Goal: Task Accomplishment & Management: Use online tool/utility

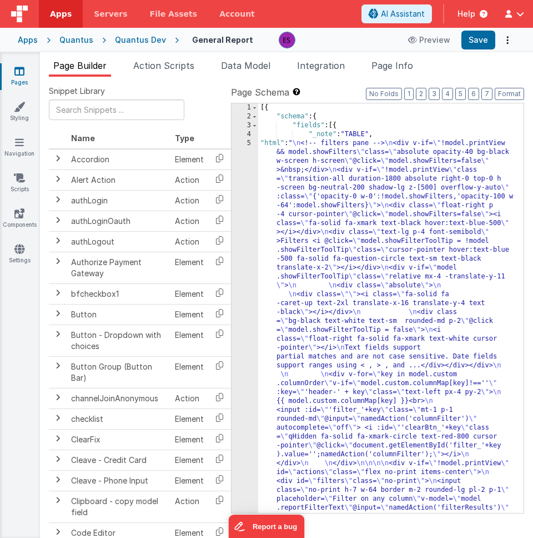
drag, startPoint x: 228, startPoint y: 228, endPoint x: 309, endPoint y: 246, distance: 82.5
click at [309, 246] on div "Snippet Library Name Type Accordion Element Alert Action Action authLogin Actio…" at bounding box center [286, 316] width 475 height 461
drag, startPoint x: 228, startPoint y: 244, endPoint x: 407, endPoint y: 235, distance: 179.0
click at [407, 235] on div "Snippet Library Name Type Accordion Element Alert Action Action authLogin Actio…" at bounding box center [286, 316] width 475 height 461
drag, startPoint x: 229, startPoint y: 273, endPoint x: 110, endPoint y: 264, distance: 119.2
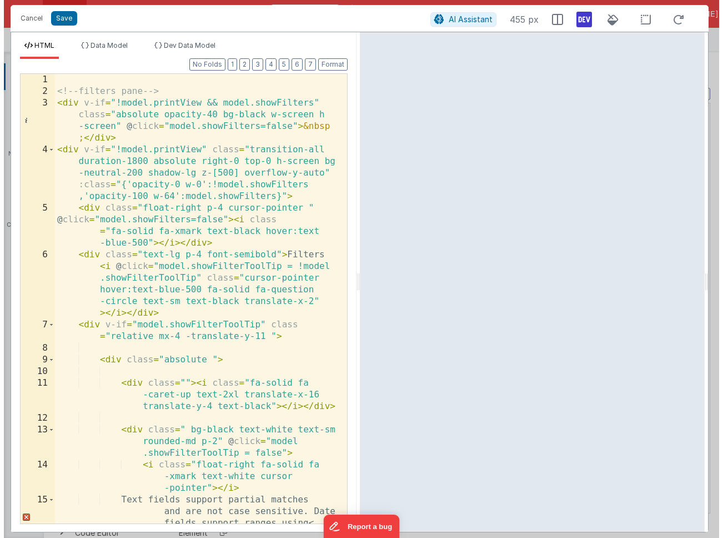
scroll to position [168, 0]
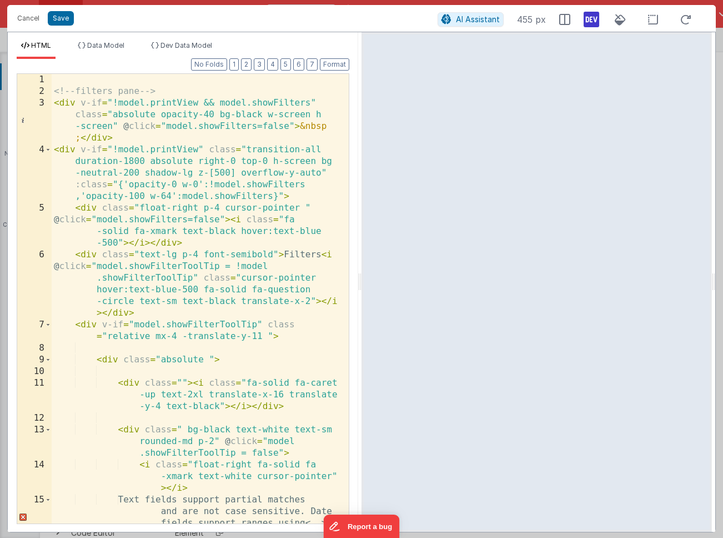
click at [319, 237] on div "<!-- filters pane --> < div v-if = "!model.printView && model.showFilters" clas…" at bounding box center [196, 328] width 289 height 508
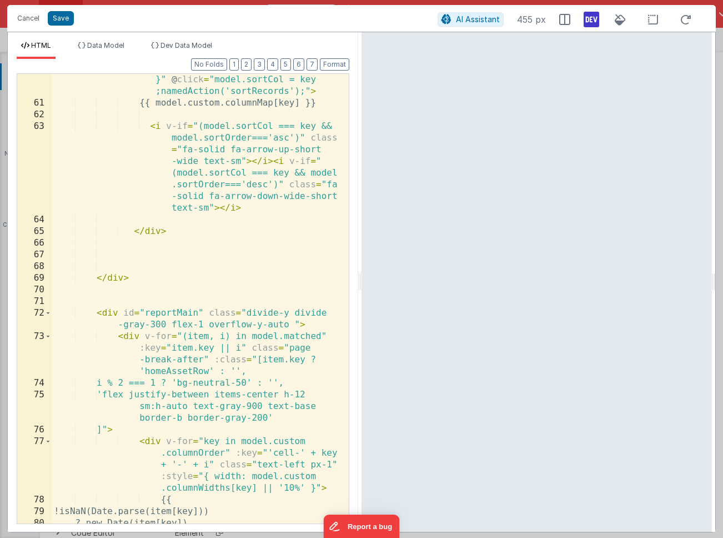
scroll to position [1778, 0]
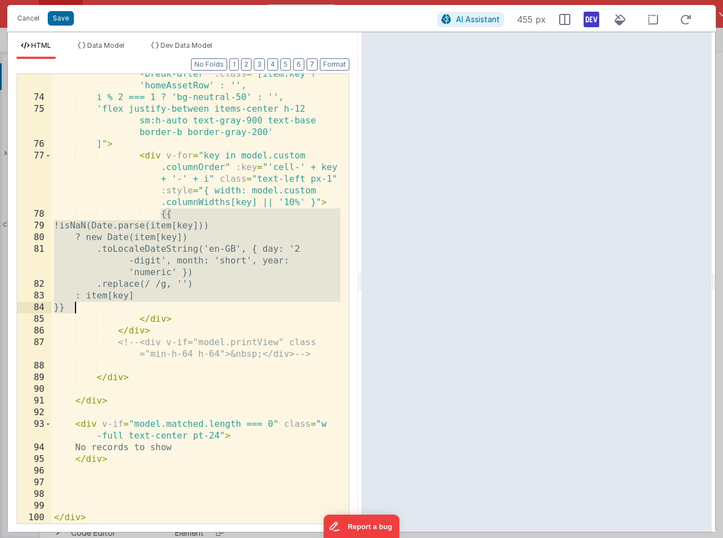
drag, startPoint x: 162, startPoint y: 212, endPoint x: 152, endPoint y: 306, distance: 94.9
click at [152, 306] on div "< div v-for = "(item, i) in model.matched" :key = "item.key || i" class = "page…" at bounding box center [196, 299] width 289 height 508
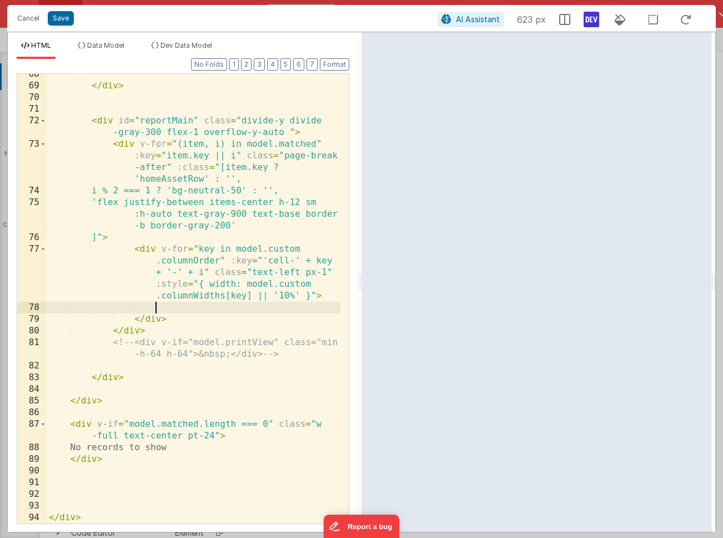
scroll to position [1685, 0]
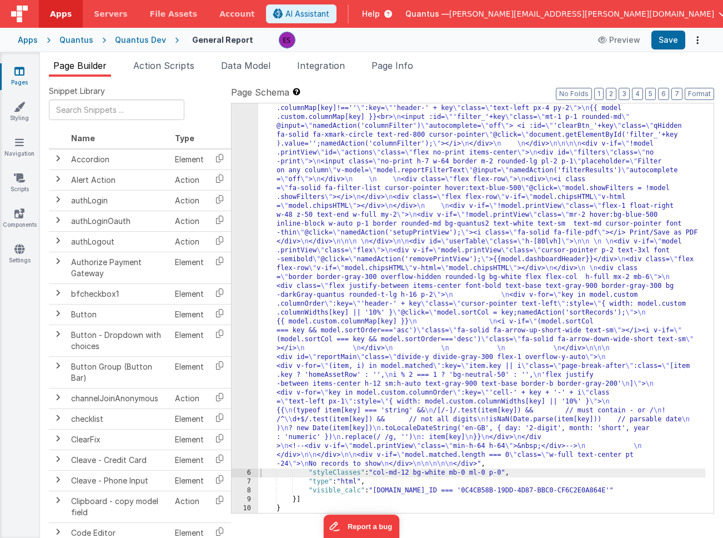
click at [357, 219] on div ""html" : " \n <!-- filters pane --> \n <div v-if= \" !model.printView && model.…" at bounding box center [481, 429] width 447 height 916
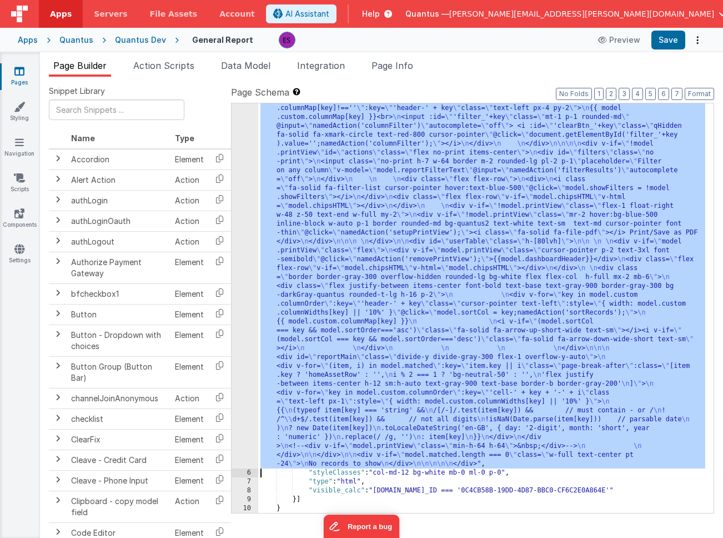
click at [244, 262] on div "5" at bounding box center [245, 220] width 27 height 498
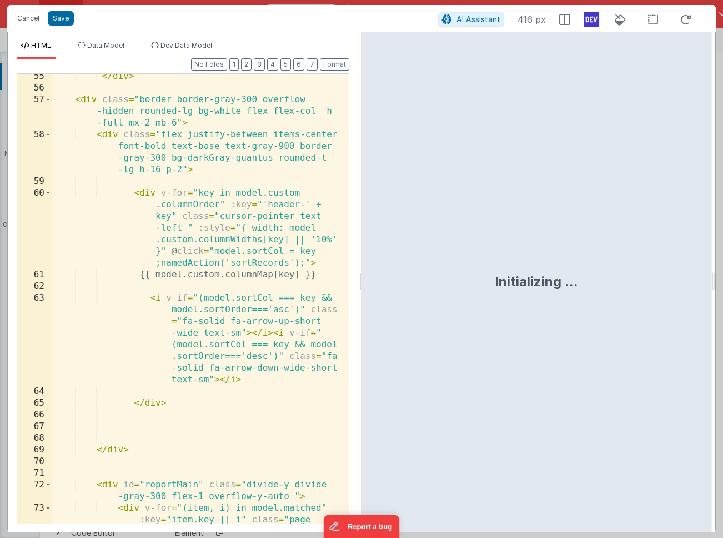
scroll to position [1734, 0]
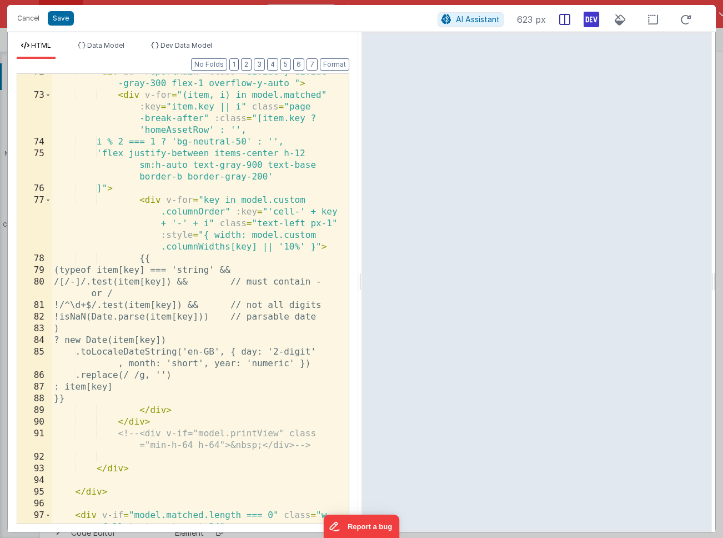
click at [569, 22] on icon at bounding box center [564, 19] width 11 height 11
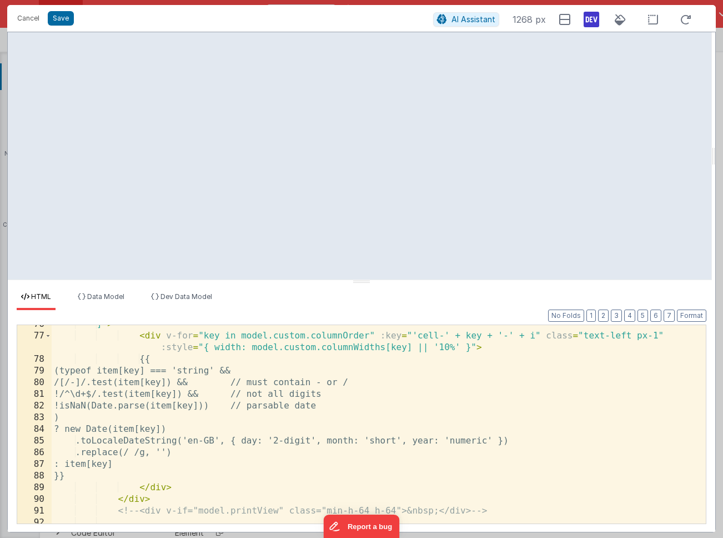
scroll to position [1111, 0]
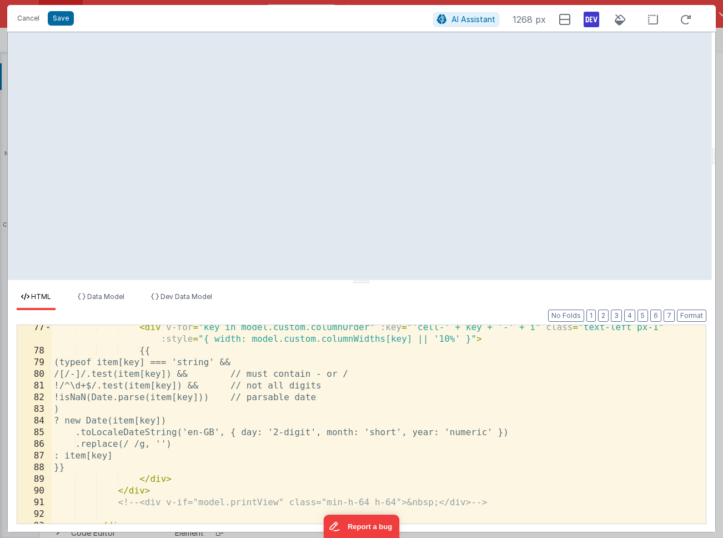
click at [206, 445] on div "< div v-for = "key in model.custom.columnOrder" :key = "'cell-' + key + '-' + i…" at bounding box center [375, 438] width 646 height 233
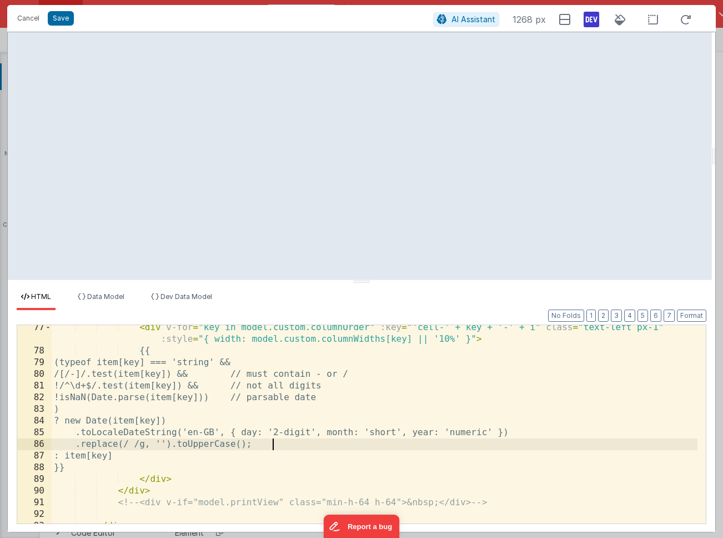
drag, startPoint x: 194, startPoint y: 442, endPoint x: 228, endPoint y: 436, distance: 34.3
click at [195, 442] on div "< div v-for = "key in model.custom.columnOrder" :key = "'cell-' + key + '-' + i…" at bounding box center [375, 438] width 646 height 233
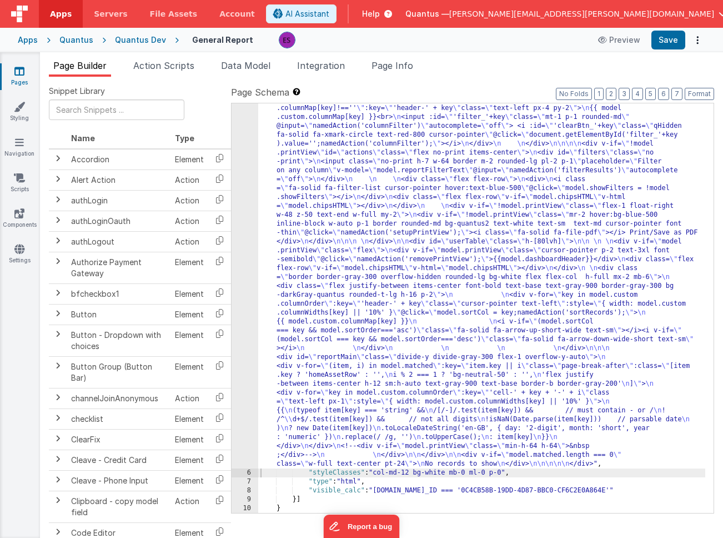
scroll to position [168, 0]
click at [285, 356] on div ""html" : " \n <!-- filters pane --> \n <div v-if= \" !model.printView && model.…" at bounding box center [481, 430] width 447 height 916
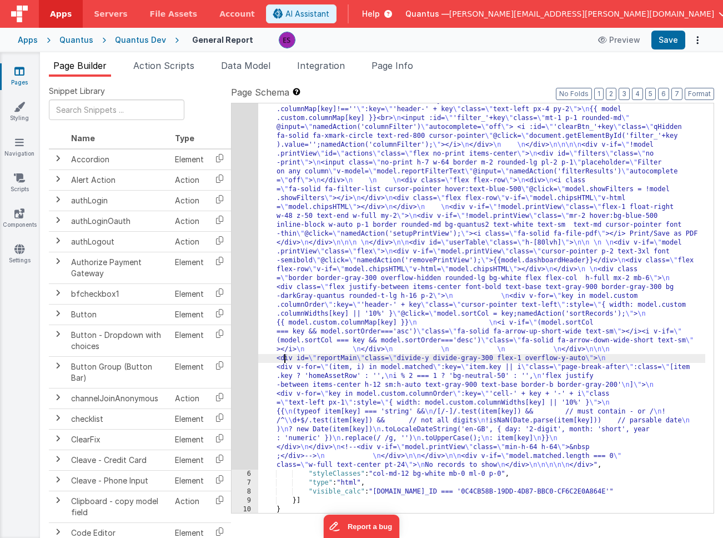
click at [238, 369] on div "5" at bounding box center [245, 221] width 27 height 498
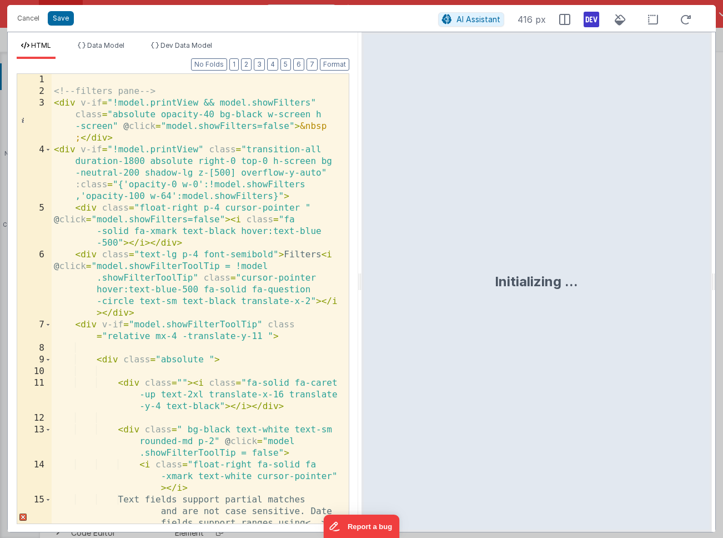
click at [238, 369] on div "<!-- filters pane --> < div v-if = "!model.printView && model.showFilters" clas…" at bounding box center [196, 328] width 289 height 508
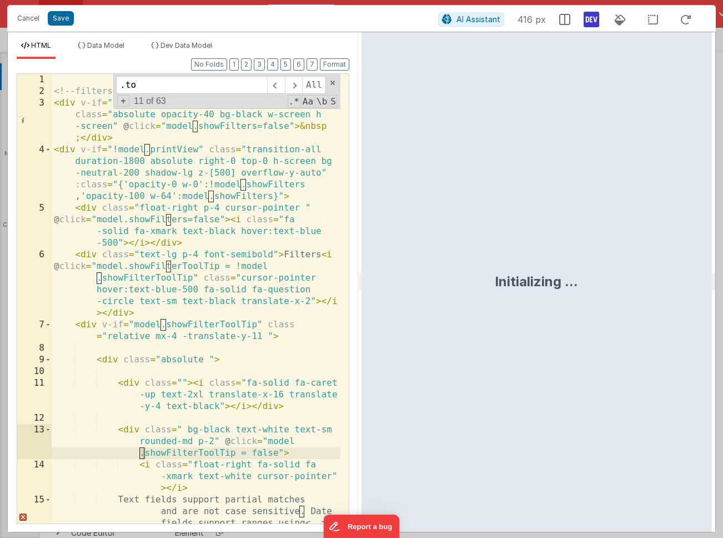
scroll to position [1723, 0]
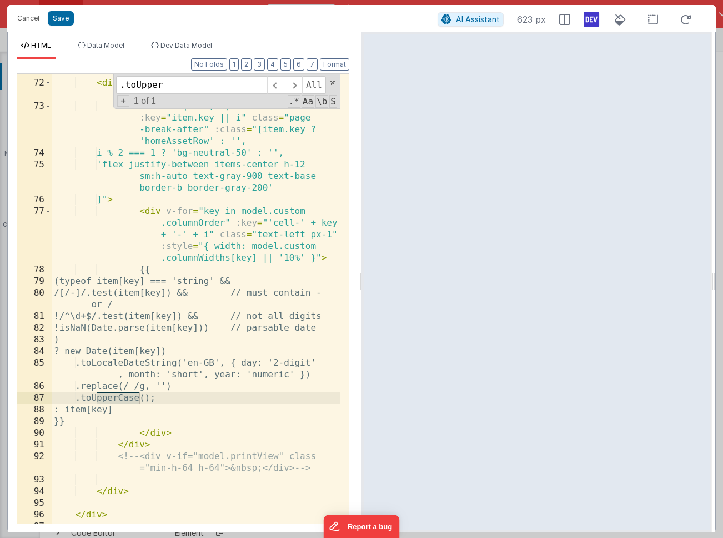
type input ".toUpper"
click at [105, 391] on div "< div id = "reportMain" class = "divide-y divide -gray-300 flex-1 overflow-y-au…" at bounding box center [196, 302] width 289 height 473
drag, startPoint x: 100, startPoint y: 396, endPoint x: 190, endPoint y: 363, distance: 96.6
click at [101, 396] on div "< div id = "reportMain" class = "divide-y divide -gray-300 flex-1 overflow-y-au…" at bounding box center [196, 302] width 289 height 473
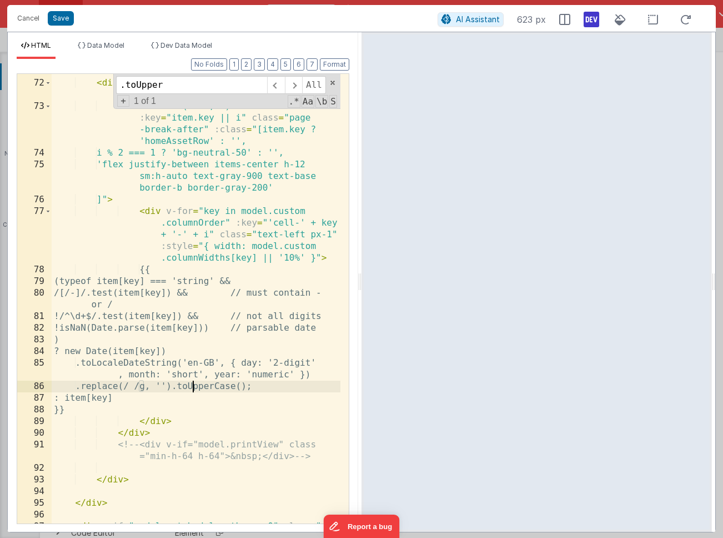
click at [279, 385] on div "< div id = "reportMain" class = "divide-y divide -gray-300 flex-1 overflow-y-au…" at bounding box center [196, 308] width 289 height 484
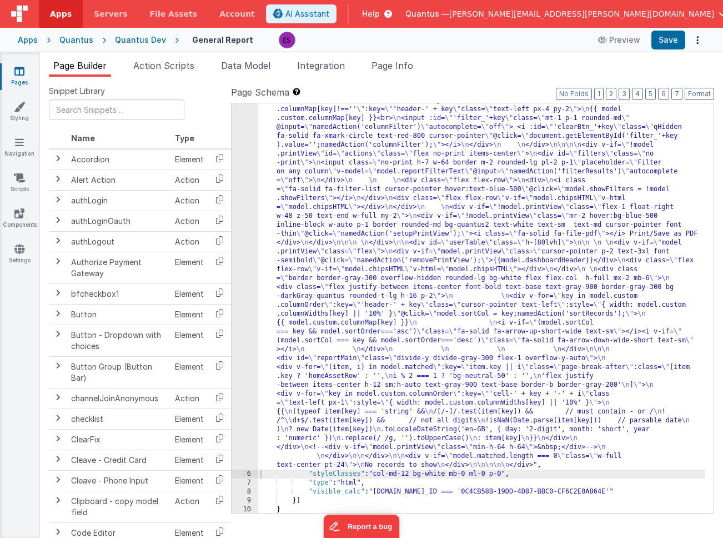
click at [482, 243] on div ""html" : " \n <!-- filters pane --> \n <div v-if= \" !model.printView && model.…" at bounding box center [481, 430] width 447 height 916
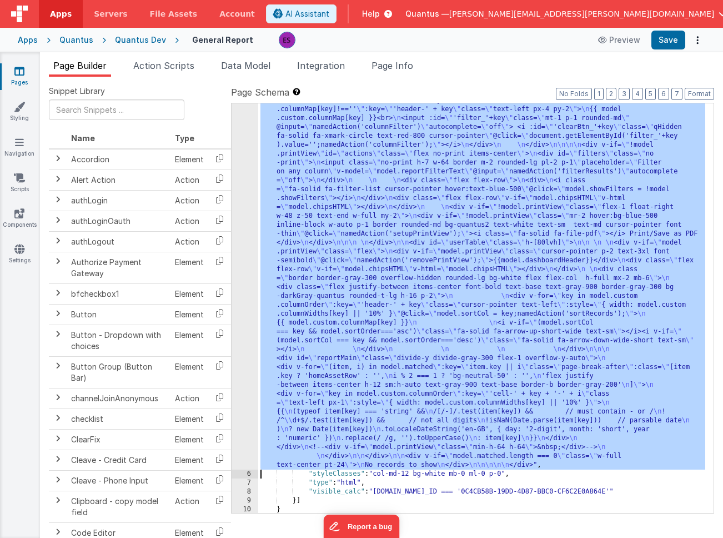
click at [241, 246] on div "5" at bounding box center [245, 221] width 27 height 498
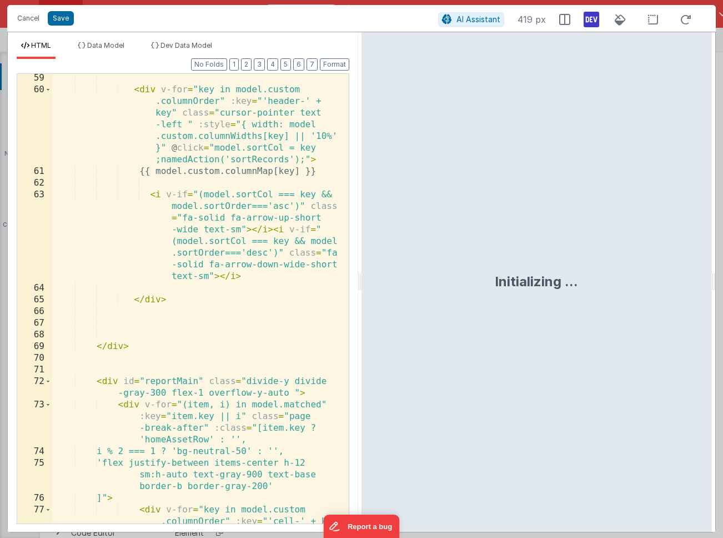
scroll to position [1427, 0]
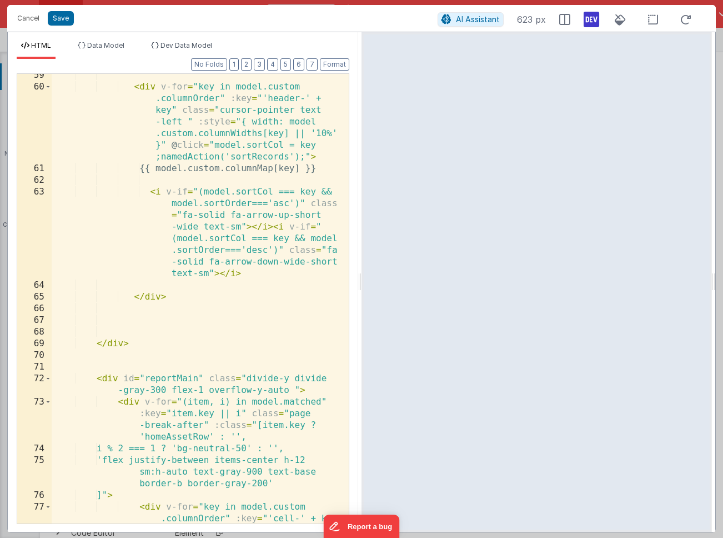
click at [162, 241] on div "< div v-for = "key in model.custom .columnOrder" :key = "'header-' + key" class…" at bounding box center [196, 328] width 289 height 519
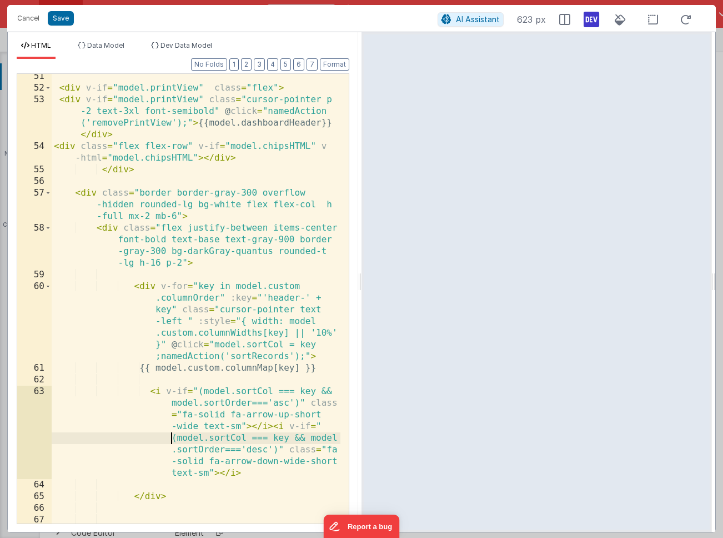
scroll to position [1825, 0]
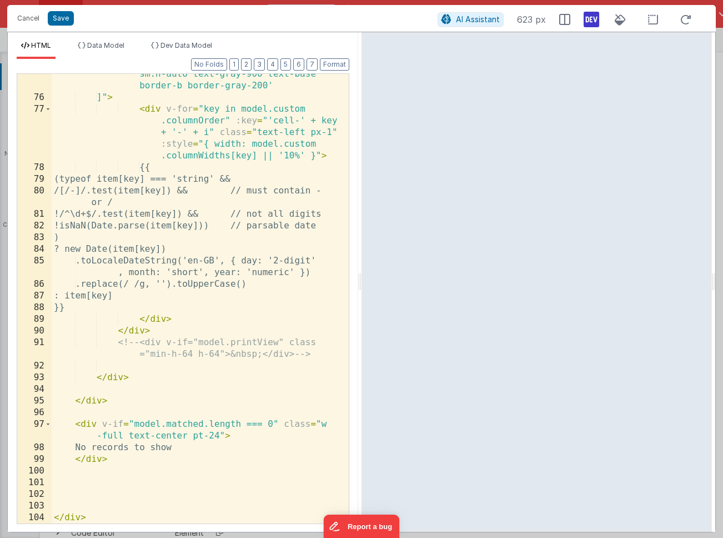
click at [117, 251] on div "'flex justify-between items-center h-12 sm:h-auto text-gray-900 text-base borde…" at bounding box center [196, 305] width 289 height 496
click at [34, 18] on button "Cancel" at bounding box center [28, 19] width 33 height 16
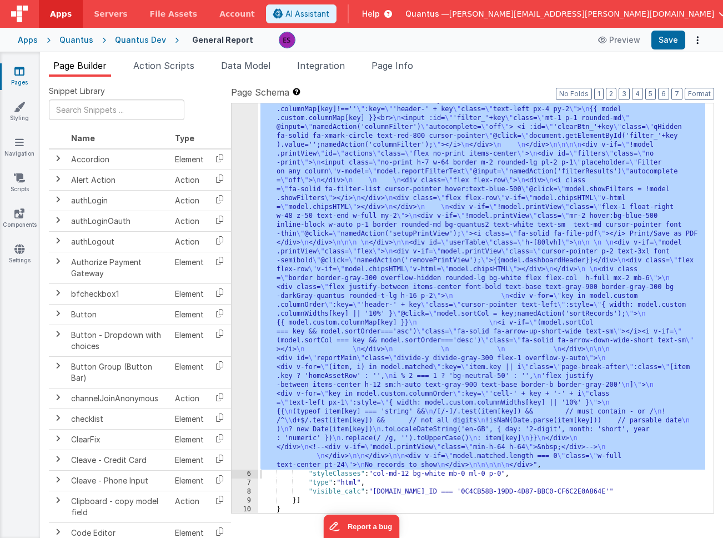
click at [315, 217] on div ""html" : " \n <!-- filters pane --> \n <div v-if= \" !model.printView && model.…" at bounding box center [481, 430] width 447 height 916
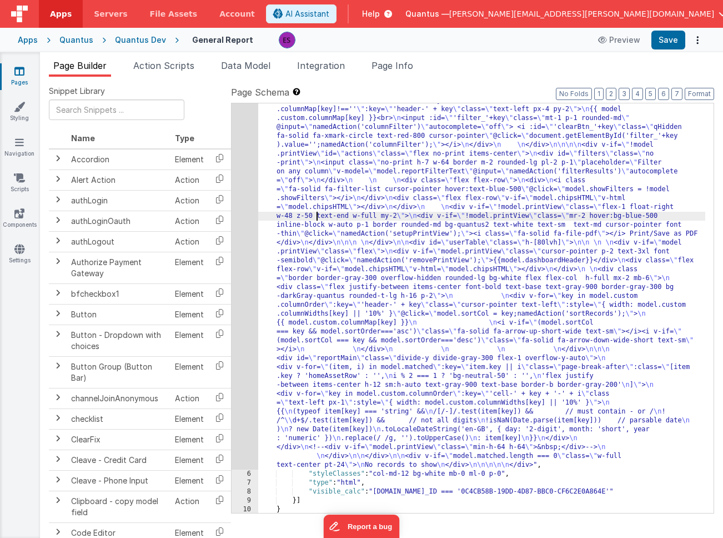
click at [265, 244] on div ""html" : " \n <!-- filters pane --> \n <div v-if= \" !model.printView && model.…" at bounding box center [481, 430] width 447 height 916
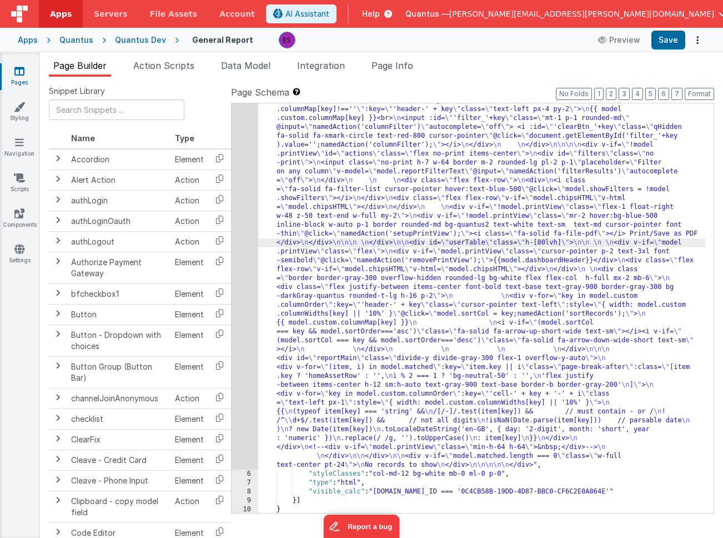
click at [249, 250] on div "5" at bounding box center [245, 221] width 27 height 498
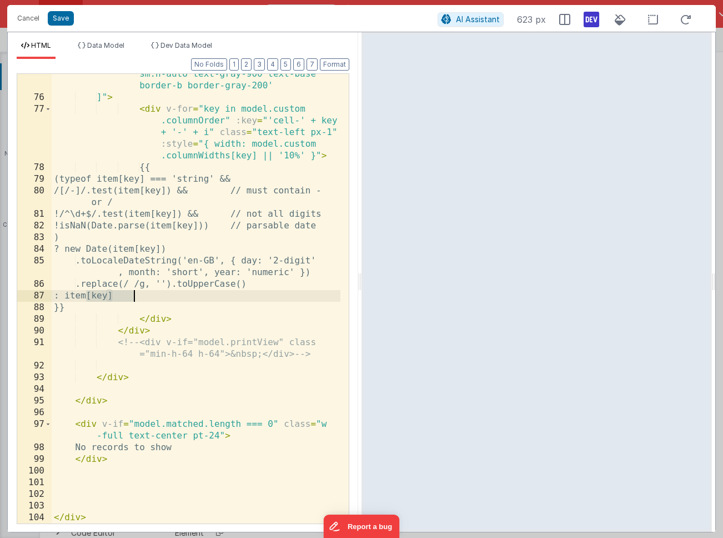
drag, startPoint x: 84, startPoint y: 294, endPoint x: 138, endPoint y: 298, distance: 54.0
click at [138, 298] on div "'flex justify-between items-center h-12 sm:h-auto text-gray-900 text-base borde…" at bounding box center [196, 305] width 289 height 496
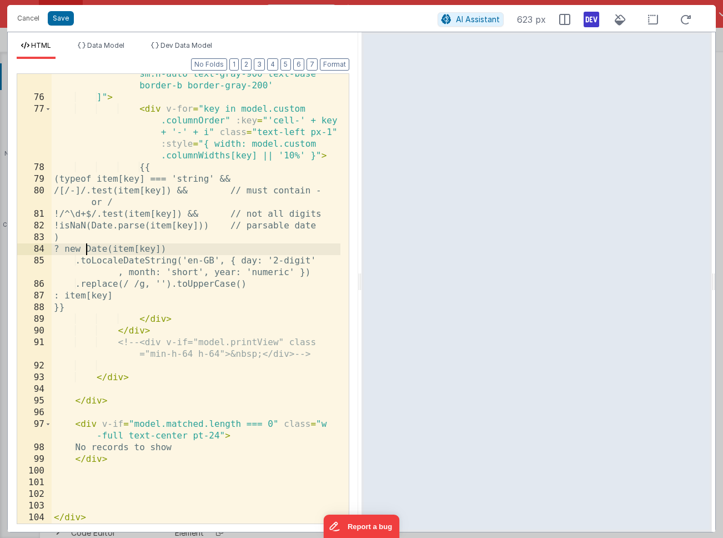
click at [84, 247] on div "'flex justify-between items-center h-12 sm:h-auto text-gray-900 text-base borde…" at bounding box center [196, 305] width 289 height 496
paste textarea
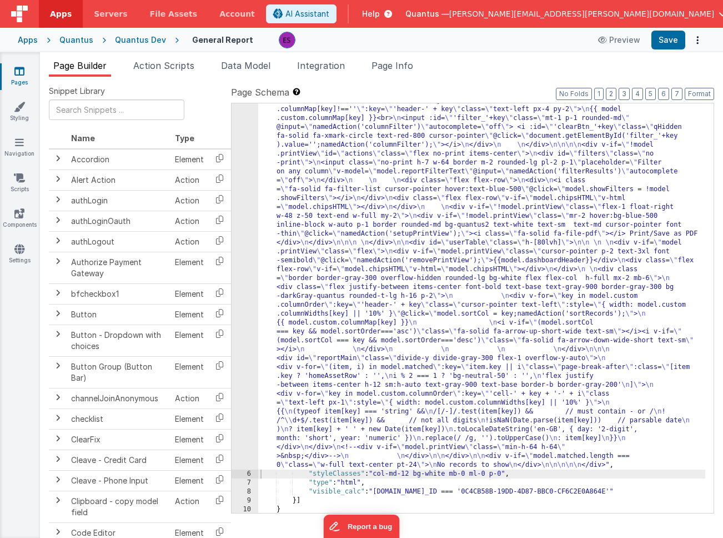
click at [312, 307] on div ""html" : " \n <!-- filters pane --> \n <div v-if= \" !model.printView && model.…" at bounding box center [481, 430] width 447 height 916
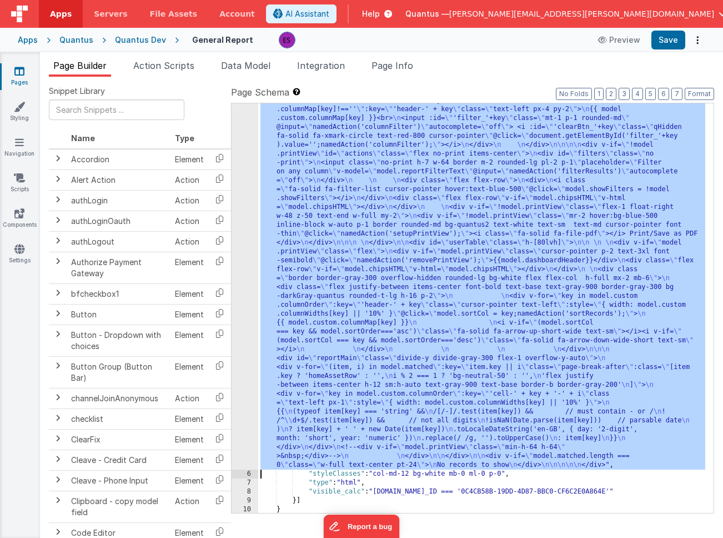
click at [245, 308] on div "5" at bounding box center [245, 221] width 27 height 498
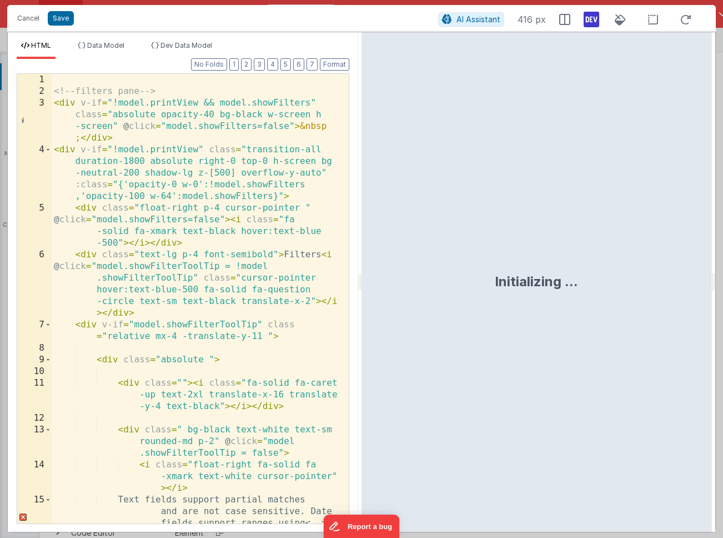
click at [88, 313] on div "<!-- filters pane --> < div v-if = "!model.printView && model.showFilters" clas…" at bounding box center [196, 328] width 289 height 508
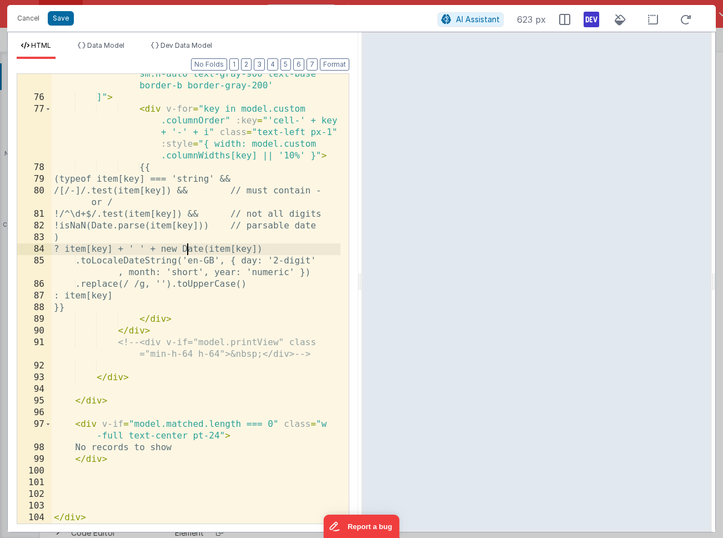
click at [185, 248] on div "'flex justify-between items-center h-12 sm:h-auto text-gray-900 text-base borde…" at bounding box center [196, 305] width 289 height 496
drag, startPoint x: 182, startPoint y: 249, endPoint x: 88, endPoint y: 246, distance: 93.9
click at [88, 246] on div "'flex justify-between items-center h-12 sm:h-auto text-gray-900 text-base borde…" at bounding box center [196, 305] width 289 height 496
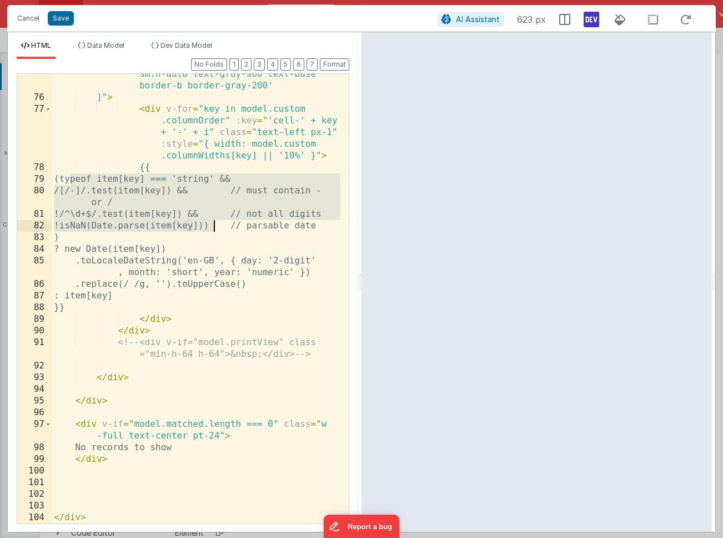
drag, startPoint x: 71, startPoint y: 179, endPoint x: 214, endPoint y: 222, distance: 149.7
click at [214, 222] on div "'flex justify-between items-center h-12 sm:h-auto text-gray-900 text-base borde…" at bounding box center [196, 305] width 289 height 496
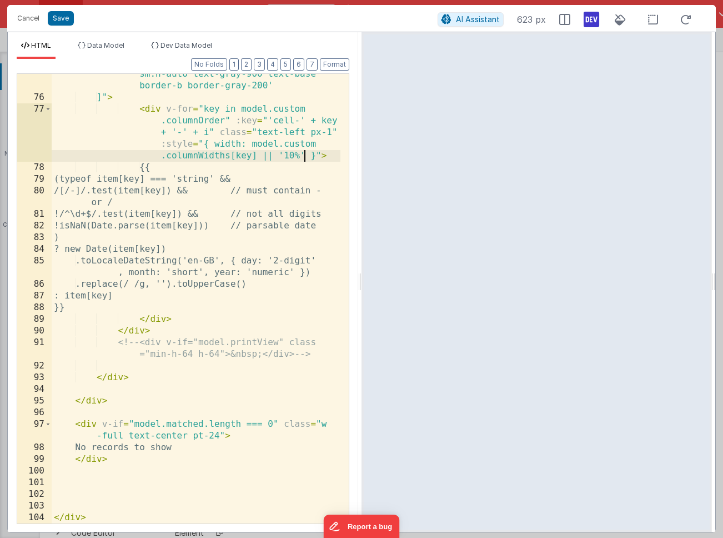
click at [306, 155] on div "'flex justify-between items-center h-12 sm:h-auto text-gray-900 text-base borde…" at bounding box center [196, 305] width 289 height 496
click at [563, 19] on icon at bounding box center [564, 19] width 11 height 11
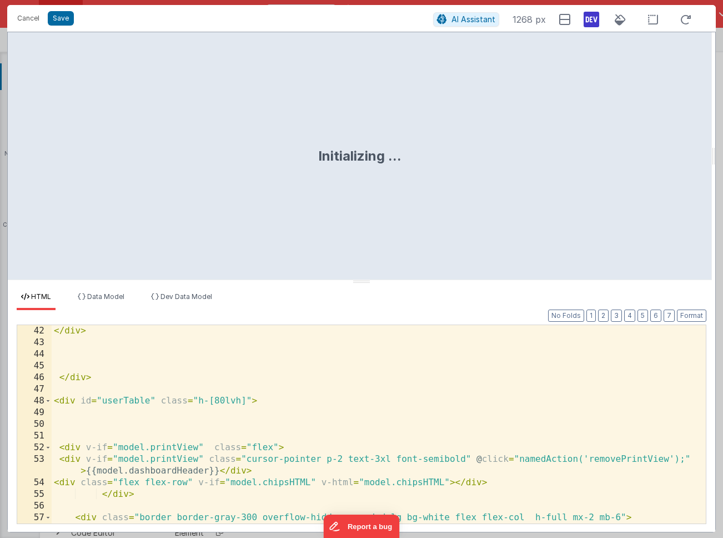
scroll to position [619, 0]
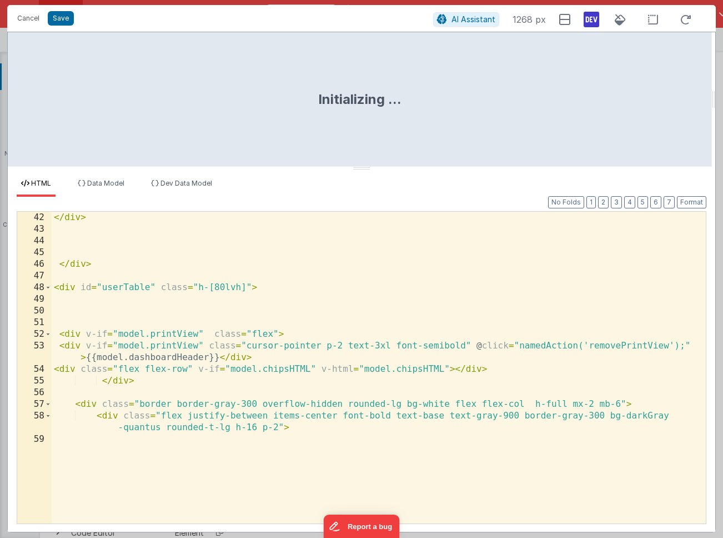
drag, startPoint x: 361, startPoint y: 280, endPoint x: 372, endPoint y: 159, distance: 121.5
click at [372, 159] on html "Cancel Save AI Assistant 1268 px Initializing ... HTML Data Model Dev Data Mode…" at bounding box center [361, 269] width 723 height 538
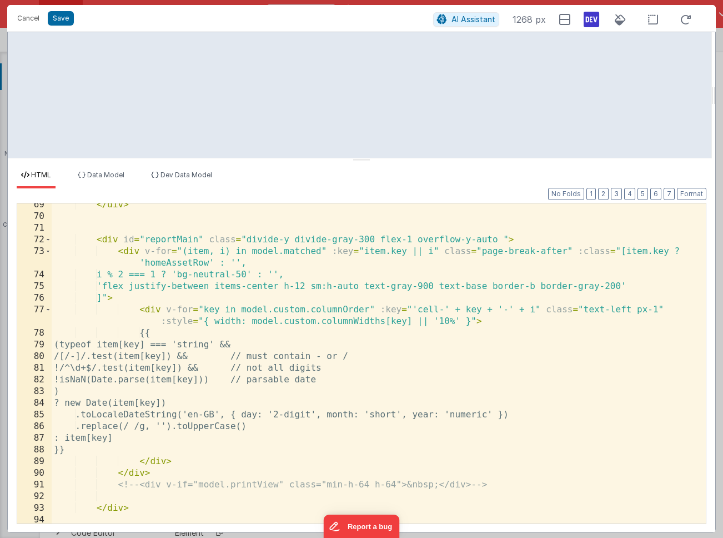
scroll to position [1006, 0]
click at [462, 322] on div "</ div > < div id = "reportMain" class = "divide-y divide-gray-300 flex-1 overf…" at bounding box center [375, 371] width 646 height 343
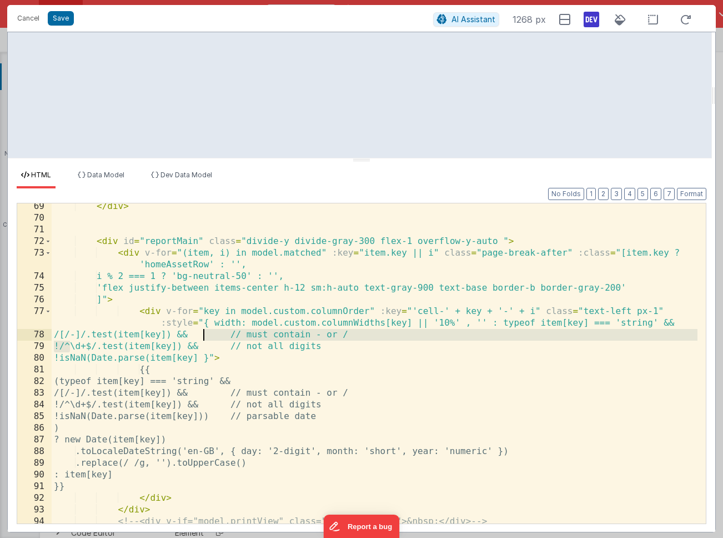
drag, startPoint x: 69, startPoint y: 346, endPoint x: 205, endPoint y: 333, distance: 136.7
click at [205, 333] on div "</ div > < div id = "reportMain" class = "divide-y divide-gray-300 flex-1 overf…" at bounding box center [375, 371] width 646 height 343
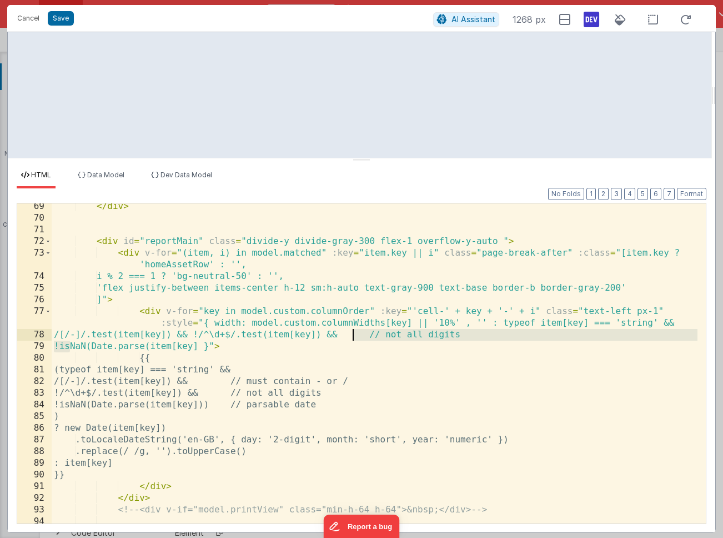
drag, startPoint x: 70, startPoint y: 345, endPoint x: 351, endPoint y: 335, distance: 281.2
click at [351, 335] on div "</ div > < div id = "reportMain" class = "divide-y divide-gray-300 flex-1 overf…" at bounding box center [375, 371] width 646 height 343
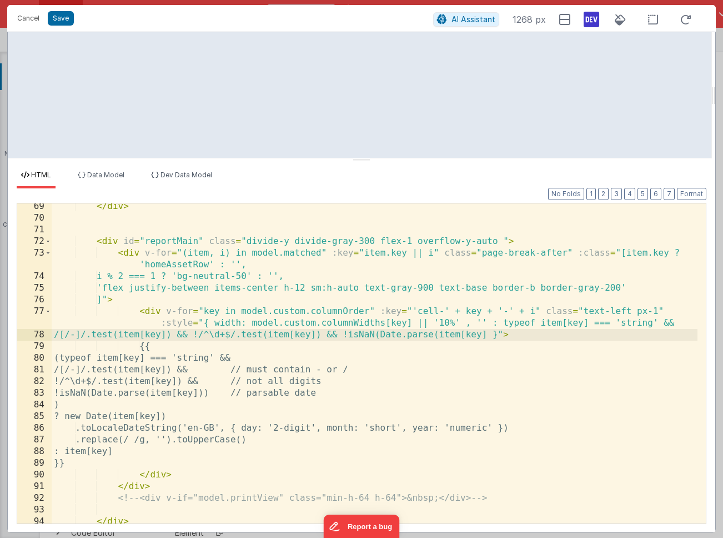
click at [507, 330] on div "</ div > < div id = "reportMain" class = "divide-y divide-gray-300 flex-1 overf…" at bounding box center [375, 371] width 646 height 343
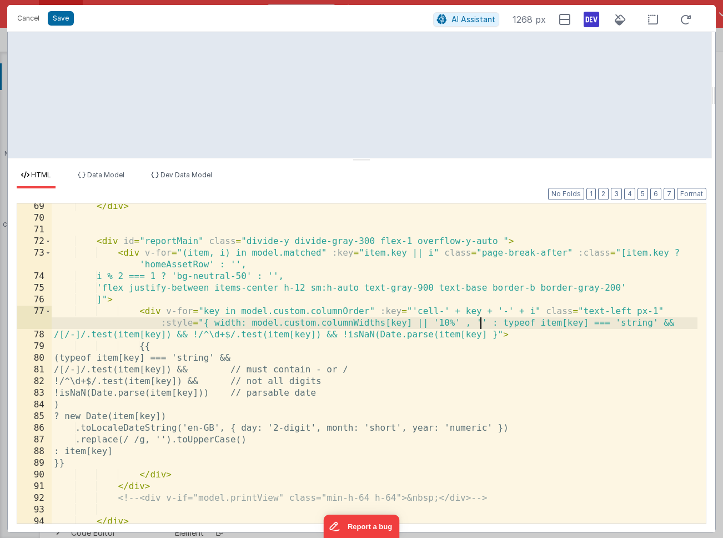
click at [481, 324] on div "</ div > < div id = "reportMain" class = "divide-y divide-gray-300 flex-1 overf…" at bounding box center [375, 371] width 646 height 343
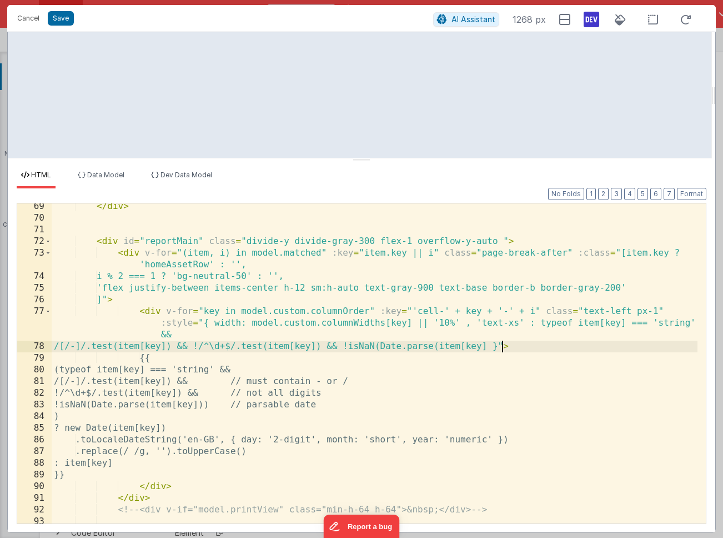
click at [502, 347] on div "</ div > < div id = "reportMain" class = "divide-y divide-gray-300 flex-1 overf…" at bounding box center [375, 371] width 646 height 343
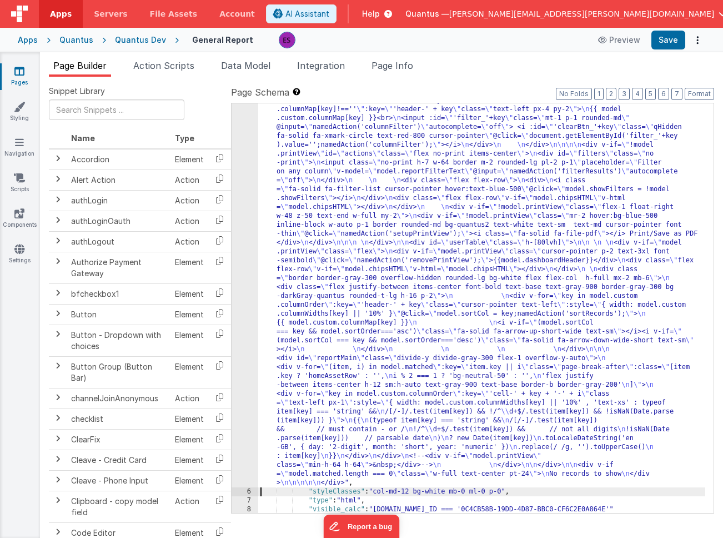
click at [253, 288] on div "5" at bounding box center [245, 229] width 27 height 515
click at [284, 279] on div ""html" : " \n <!-- filters pane --> \n <div v-if= \" !model.printView && model.…" at bounding box center [481, 438] width 447 height 933
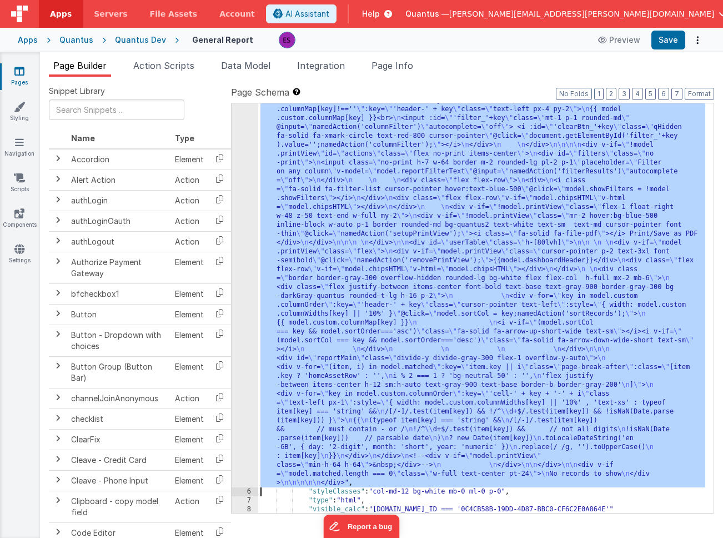
click at [250, 288] on div "5" at bounding box center [245, 229] width 27 height 515
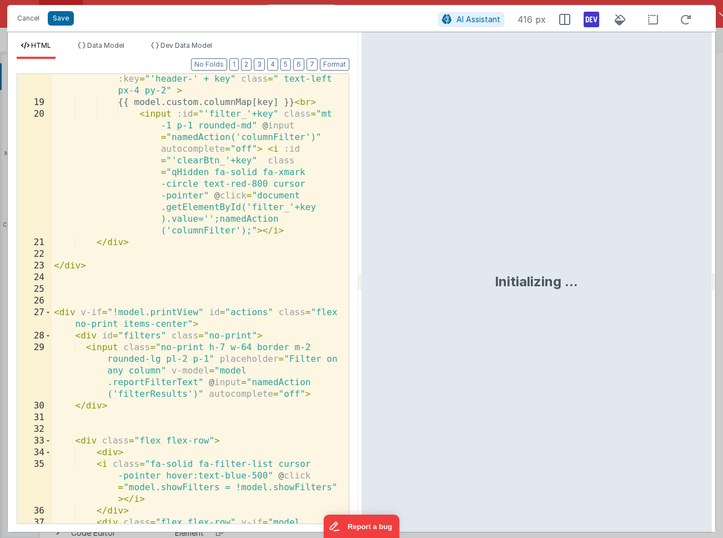
scroll to position [757, 0]
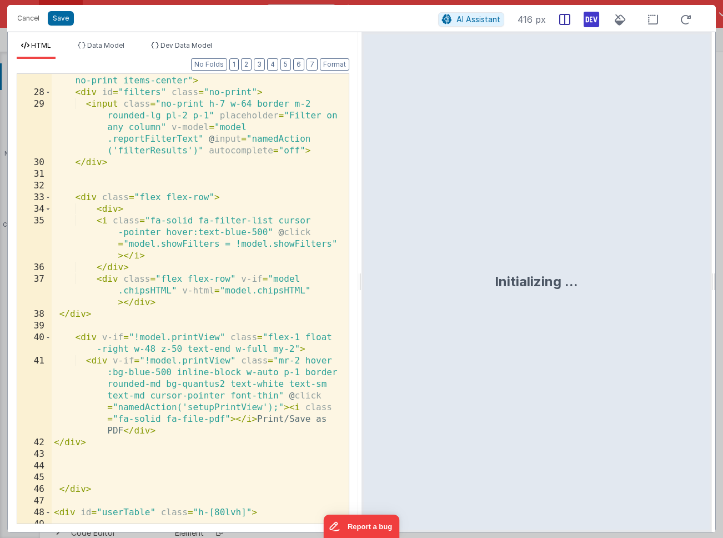
click at [568, 23] on icon at bounding box center [564, 19] width 11 height 11
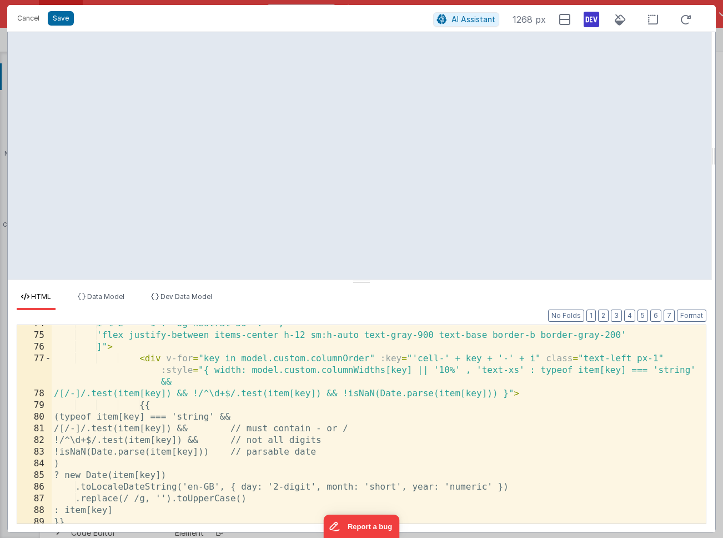
scroll to position [1079, 0]
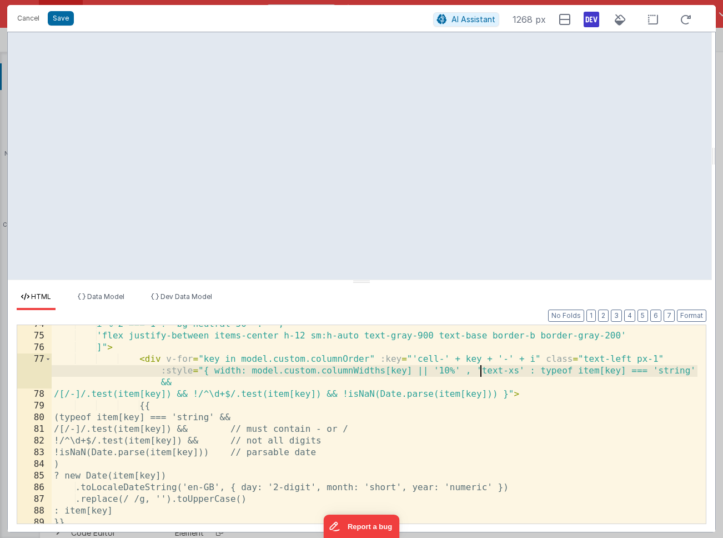
click at [482, 369] on div "i % 2 === 1 ? 'bg-neutral-50' : '', 'flex justify-between items-center h-12 sm:…" at bounding box center [375, 428] width 646 height 221
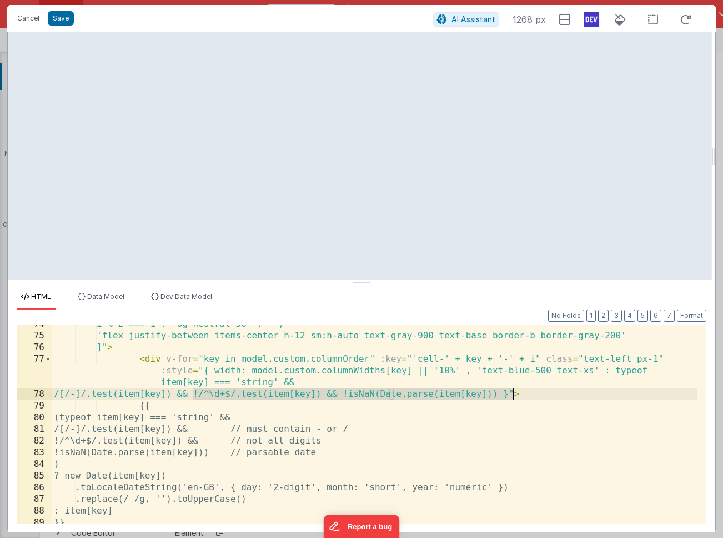
drag, startPoint x: 191, startPoint y: 393, endPoint x: 511, endPoint y: 392, distance: 320.4
click at [511, 392] on div "i % 2 === 1 ? 'bg-neutral-50' : '', 'flex justify-between items-center h-12 sm:…" at bounding box center [375, 428] width 646 height 221
click at [70, 390] on div "i % 2 === 1 ? 'bg-neutral-50' : '', 'flex justify-between items-center h-12 sm:…" at bounding box center [375, 428] width 646 height 221
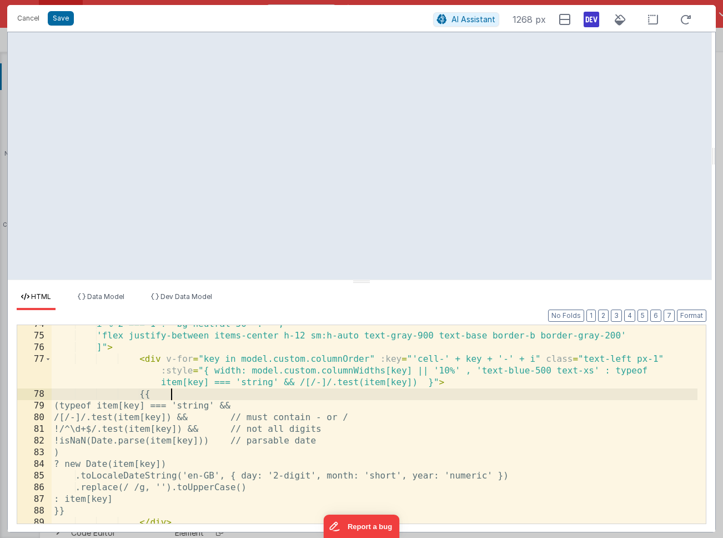
click at [328, 400] on div "i % 2 === 1 ? 'bg-neutral-50' : '', 'flex justify-between items-center h-12 sm:…" at bounding box center [375, 428] width 646 height 221
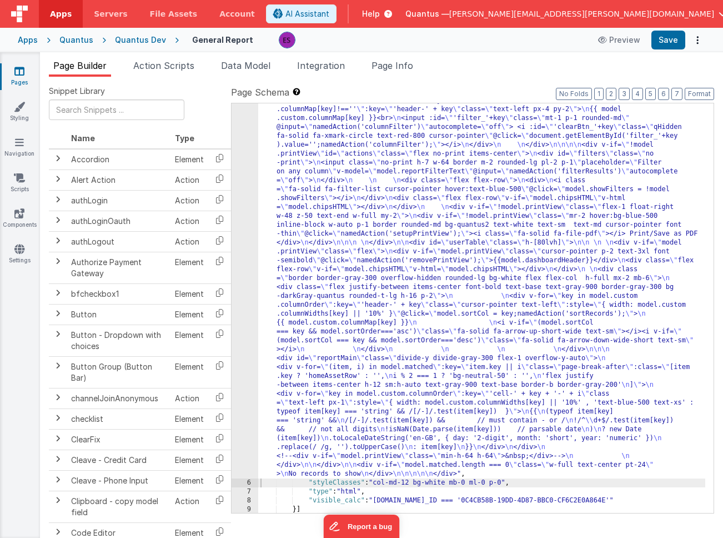
click at [328, 299] on div ""html" : " \n <!-- filters pane --> \n <div v-if= \" !model.printView && model.…" at bounding box center [481, 434] width 447 height 925
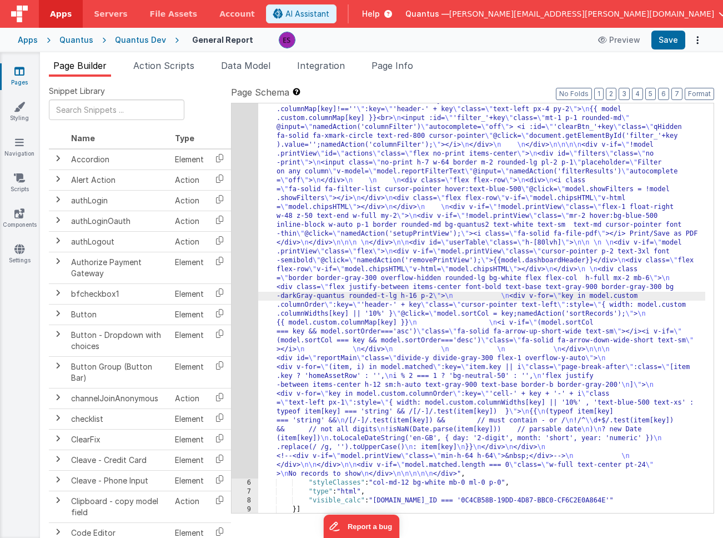
click at [249, 309] on div "5" at bounding box center [245, 225] width 27 height 506
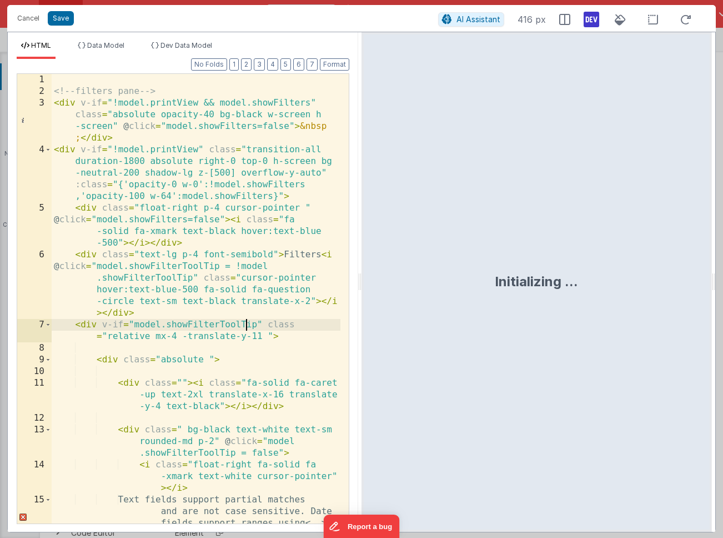
click at [245, 319] on div "<!-- filters pane --> < div v-if = "!model.printView && model.showFilters" clas…" at bounding box center [196, 328] width 289 height 508
click at [566, 18] on icon at bounding box center [564, 19] width 11 height 11
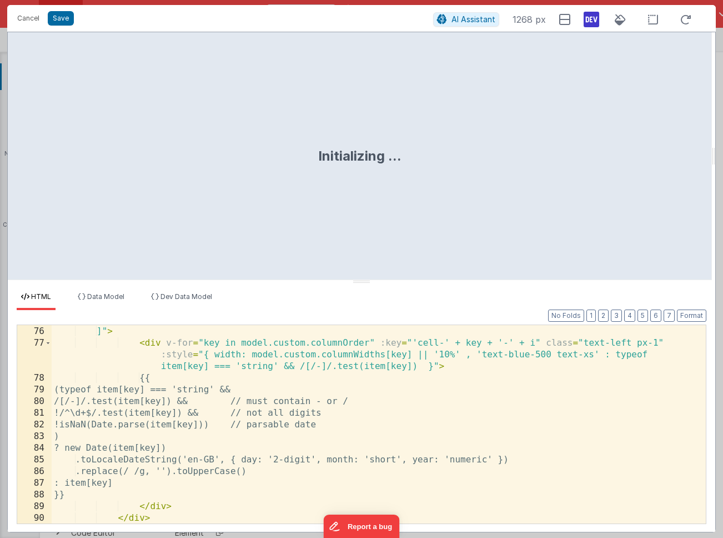
scroll to position [1100, 0]
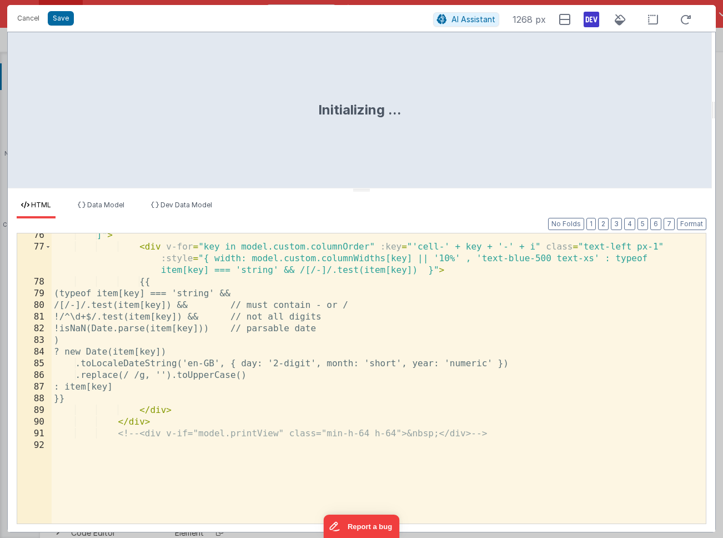
drag, startPoint x: 351, startPoint y: 282, endPoint x: 373, endPoint y: 187, distance: 97.9
click at [373, 187] on html "Cancel Save AI Assistant 1268 px Initializing ... HTML Data Model Dev Data Mode…" at bounding box center [361, 269] width 723 height 538
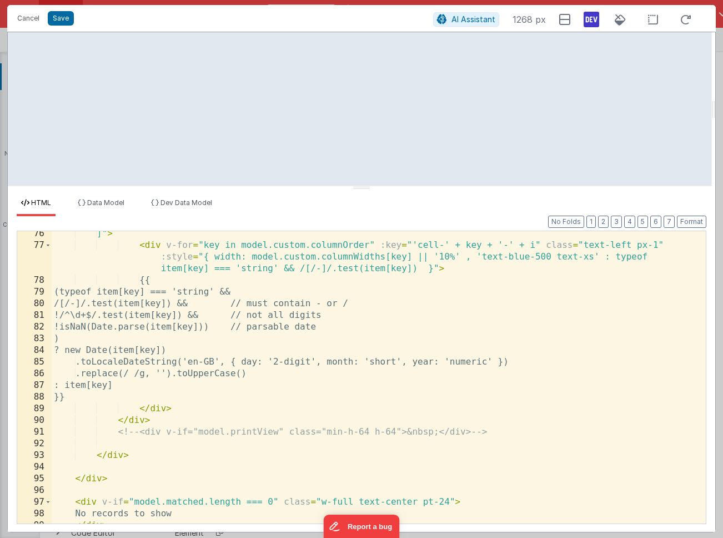
click at [418, 267] on div "]" > < div v-for = "key in model.custom.columnOrder" :key = "'cell-' + key + '-…" at bounding box center [375, 385] width 646 height 315
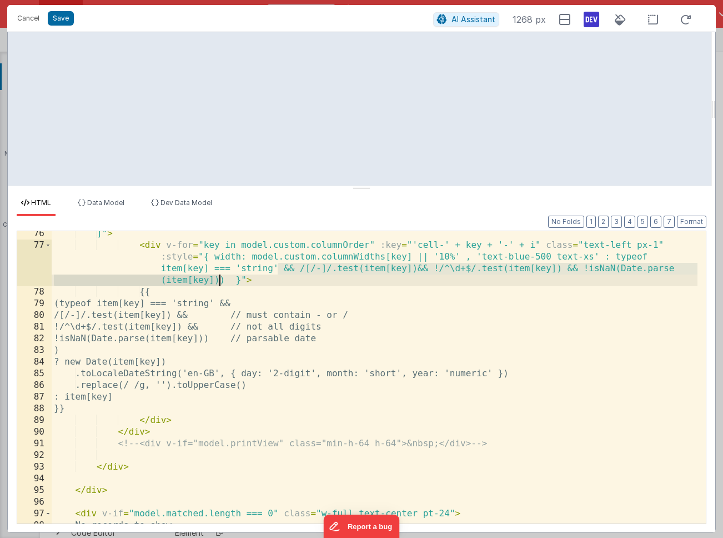
drag, startPoint x: 279, startPoint y: 264, endPoint x: 222, endPoint y: 279, distance: 59.7
click at [222, 279] on div "]" > < div v-for = "key in model.custom.columnOrder" :key = "'cell-' + key + '-…" at bounding box center [375, 385] width 646 height 315
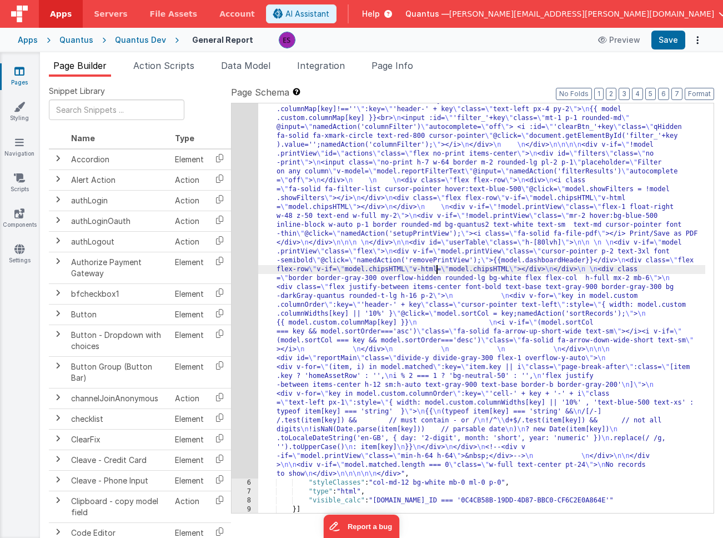
click at [436, 266] on div ""html" : " \n <!-- filters pane --> \n <div v-if= \" !model.printView && model.…" at bounding box center [481, 434] width 447 height 925
click at [256, 293] on div "5" at bounding box center [245, 225] width 27 height 506
click at [248, 294] on div "5" at bounding box center [245, 225] width 27 height 506
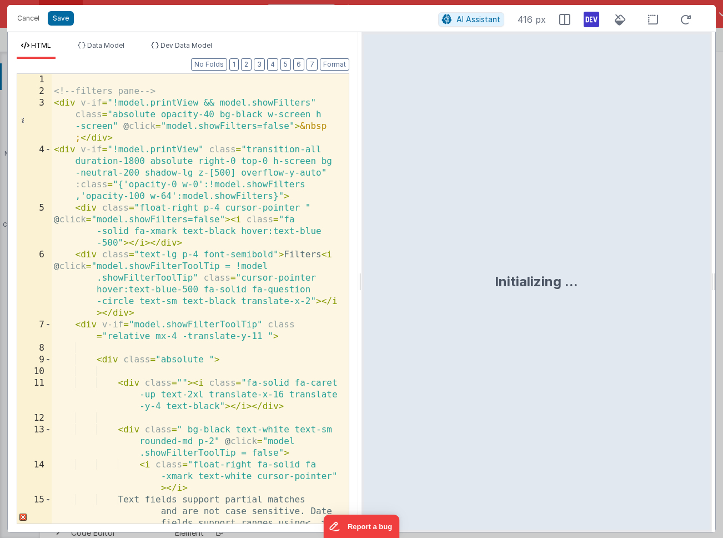
click at [248, 294] on div "<!-- filters pane --> < div v-if = "!model.printView && model.showFilters" clas…" at bounding box center [196, 328] width 289 height 508
click at [558, 22] on div at bounding box center [565, 19] width 20 height 20
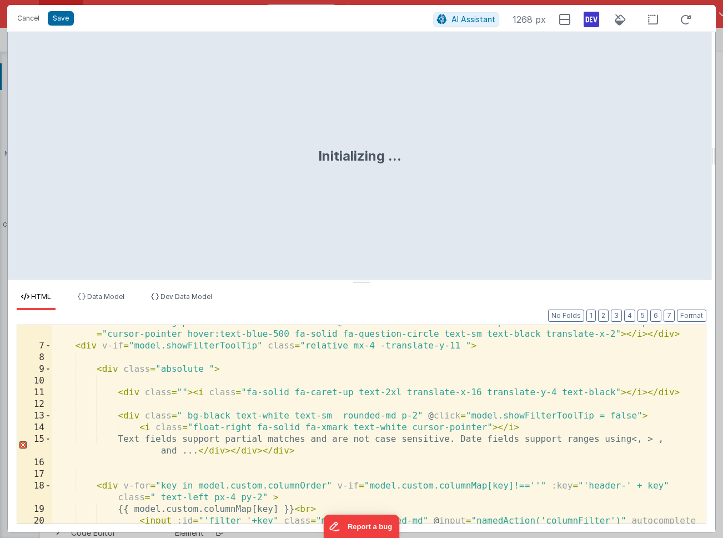
scroll to position [115, 0]
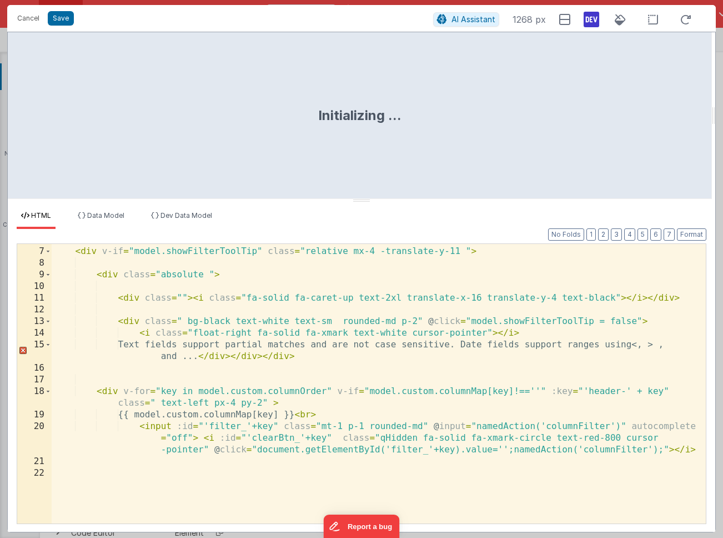
drag, startPoint x: 368, startPoint y: 279, endPoint x: 386, endPoint y: 176, distance: 104.8
click at [386, 176] on html "Cancel Save AI Assistant 1268 px Initializing ... HTML Data Model Dev Data Mode…" at bounding box center [361, 269] width 723 height 538
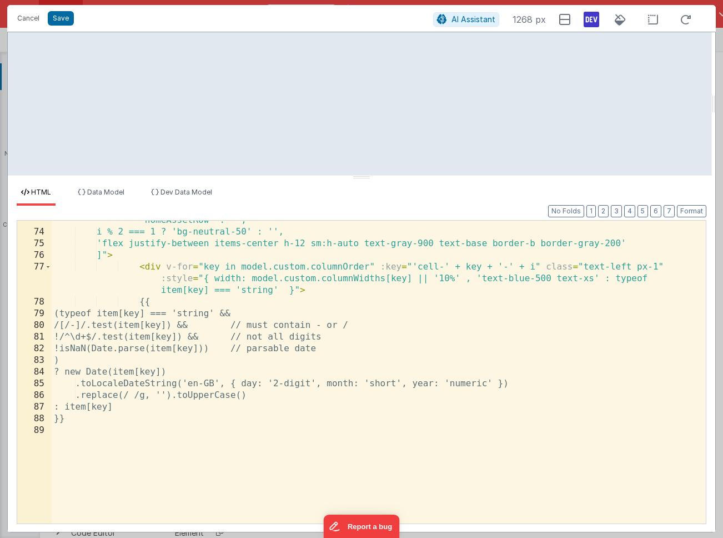
scroll to position [1067, 0]
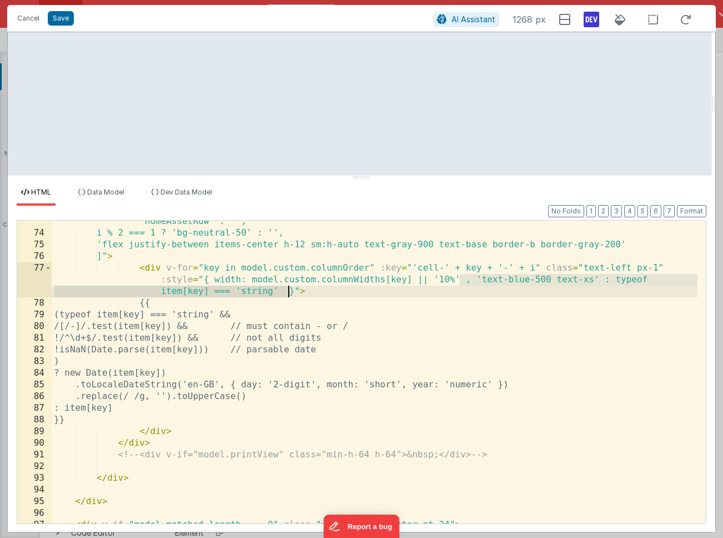
drag, startPoint x: 460, startPoint y: 278, endPoint x: 289, endPoint y: 290, distance: 172.0
click at [289, 290] on div "< div v-for = "(item, i) in model.matched" :key = "item.key || i" class = "page…" at bounding box center [375, 372] width 646 height 337
click at [446, 314] on div "< div v-for = "(item, i) in model.matched" :key = "item.key || i" class = "page…" at bounding box center [375, 372] width 646 height 337
drag, startPoint x: 463, startPoint y: 278, endPoint x: 290, endPoint y: 291, distance: 172.7
click at [290, 291] on div "< div v-for = "(item, i) in model.matched" :key = "item.key || i" class = "page…" at bounding box center [375, 372] width 646 height 337
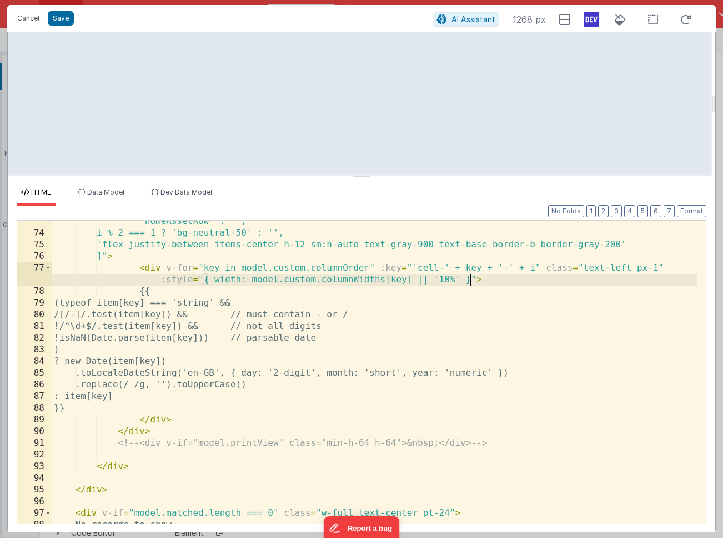
click at [470, 280] on div "< div v-for = "(item, i) in model.matched" :key = "item.key || i" class = "page…" at bounding box center [375, 372] width 646 height 337
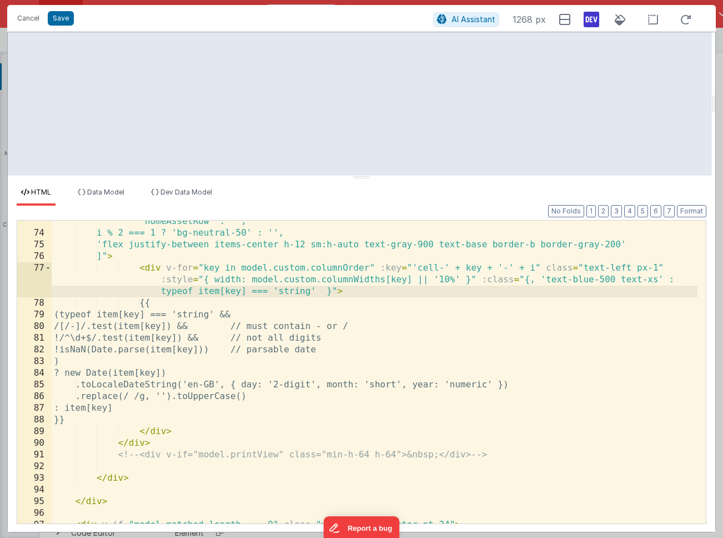
click at [539, 278] on div "< div v-for = "(item, i) in model.matched" :key = "item.key || i" class = "page…" at bounding box center [375, 372] width 646 height 337
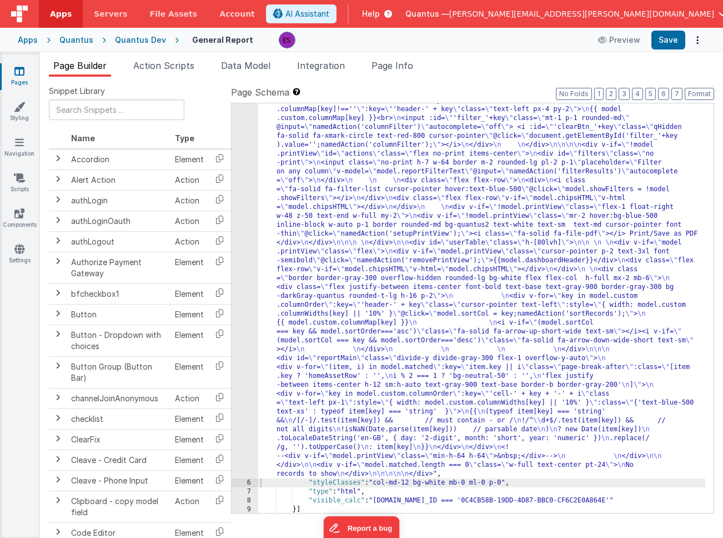
click at [243, 275] on div "5" at bounding box center [245, 225] width 27 height 506
click at [242, 270] on div "5" at bounding box center [245, 225] width 27 height 506
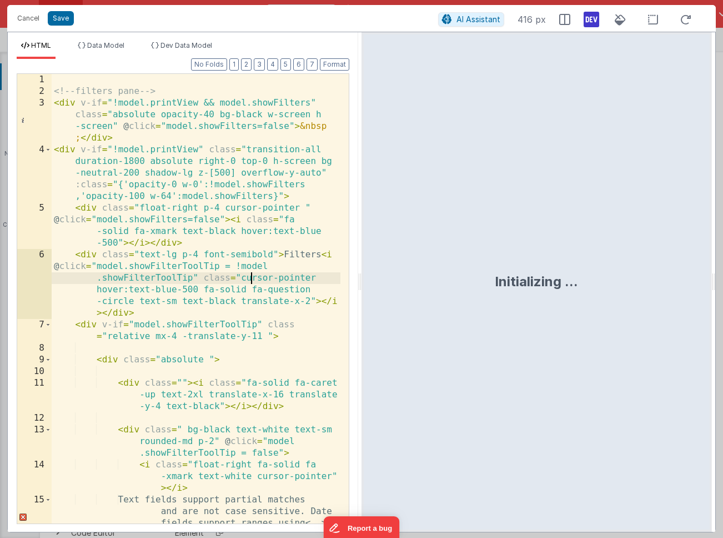
click at [252, 277] on div "<!-- filters pane --> < div v-if = "!model.printView && model.showFilters" clas…" at bounding box center [196, 328] width 289 height 508
click at [565, 18] on icon at bounding box center [564, 19] width 11 height 11
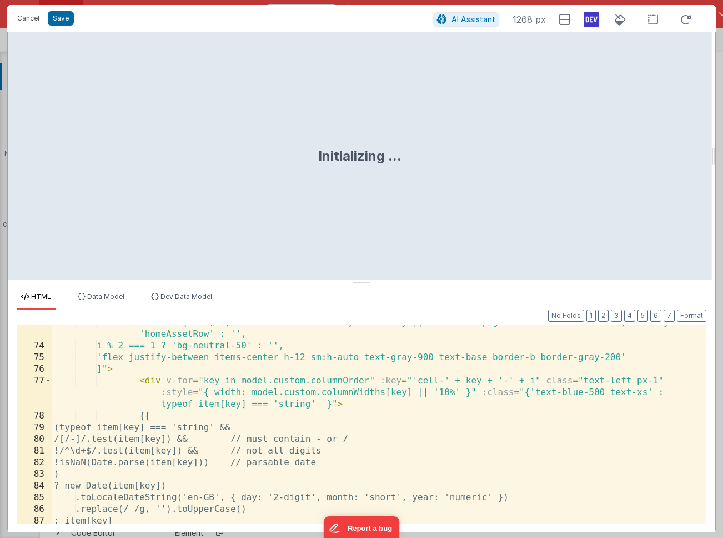
scroll to position [1069, 0]
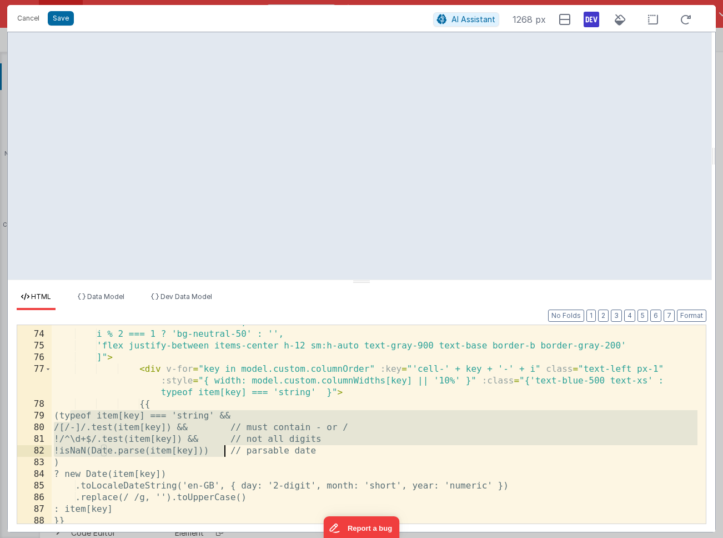
drag, startPoint x: 71, startPoint y: 415, endPoint x: 227, endPoint y: 451, distance: 160.8
click at [227, 451] on div "< div v-for = "(item, i) in model.matched" :key = "item.key || i" class = "page…" at bounding box center [375, 421] width 646 height 233
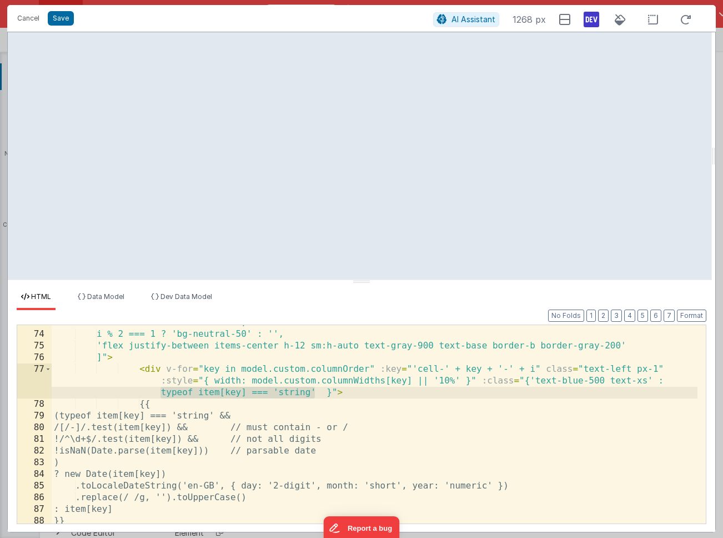
drag, startPoint x: 159, startPoint y: 392, endPoint x: 314, endPoint y: 389, distance: 154.4
click at [314, 389] on div "< div v-for = "(item, i) in model.matched" :key = "item.key || i" class = "page…" at bounding box center [375, 421] width 646 height 233
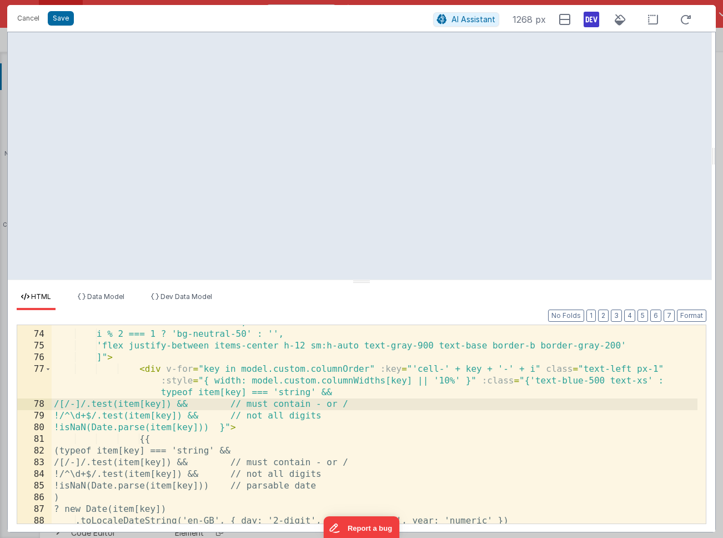
click at [70, 404] on div "< div v-for = "(item, i) in model.matched" :key = "item.key || i" class = "page…" at bounding box center [375, 421] width 646 height 233
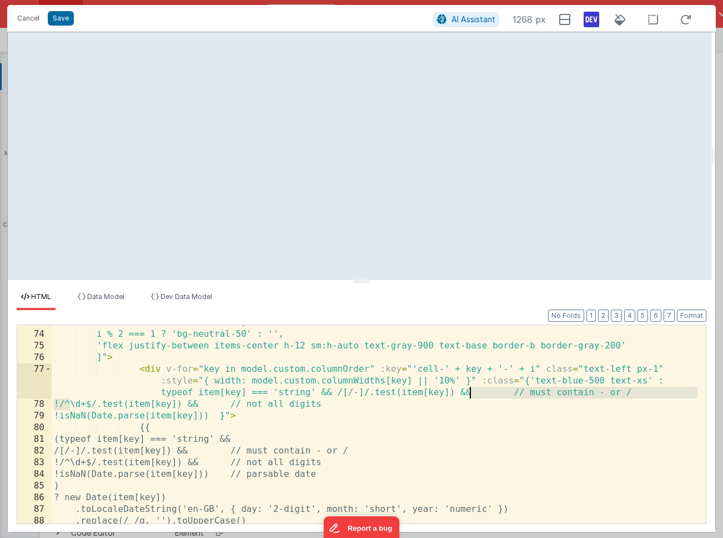
drag, startPoint x: 71, startPoint y: 404, endPoint x: 471, endPoint y: 388, distance: 401.2
click at [471, 388] on div "< div v-for = "(item, i) in model.matched" :key = "item.key || i" class = "page…" at bounding box center [375, 421] width 646 height 233
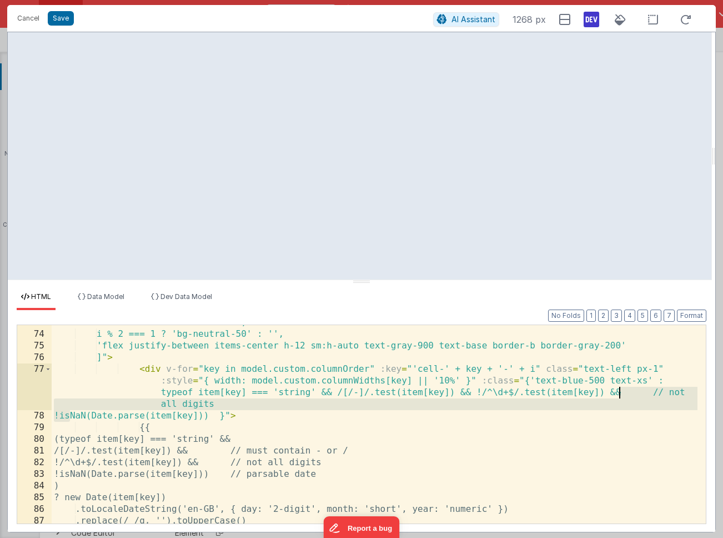
drag, startPoint x: 70, startPoint y: 416, endPoint x: 619, endPoint y: 394, distance: 549.7
click at [619, 394] on div "< div v-for = "(item, i) in model.matched" :key = "item.key || i" class = "page…" at bounding box center [375, 421] width 646 height 233
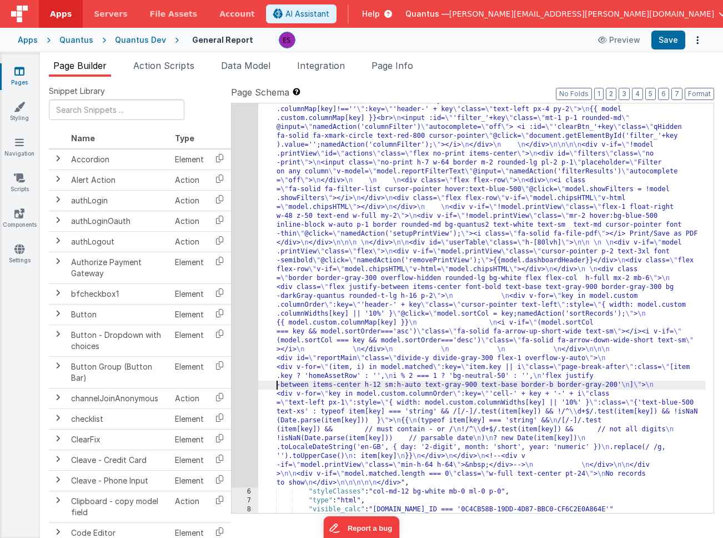
click at [270, 385] on div ""html" : " \n <!-- filters pane --> \n <div v-if= \" !model.printView && model.…" at bounding box center [481, 438] width 447 height 933
click at [248, 361] on div "5" at bounding box center [245, 229] width 27 height 515
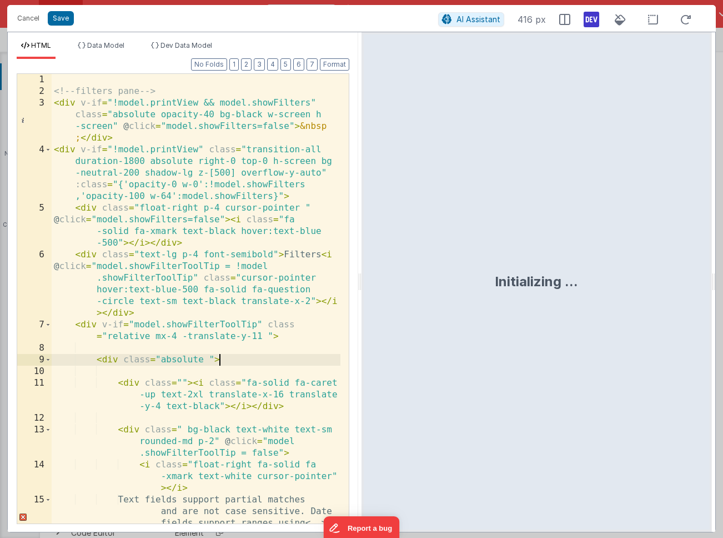
click at [248, 361] on div "<!-- filters pane --> < div v-if = "!model.printView && model.showFilters" clas…" at bounding box center [196, 328] width 289 height 508
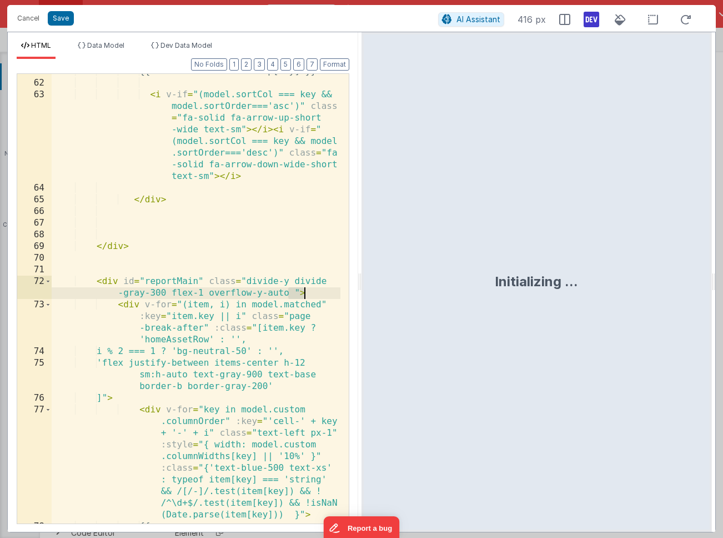
click at [243, 312] on div "{{ model.custom.columnMap[key] }} < i v-if = "(model.sortCol === key && model.s…" at bounding box center [196, 302] width 289 height 473
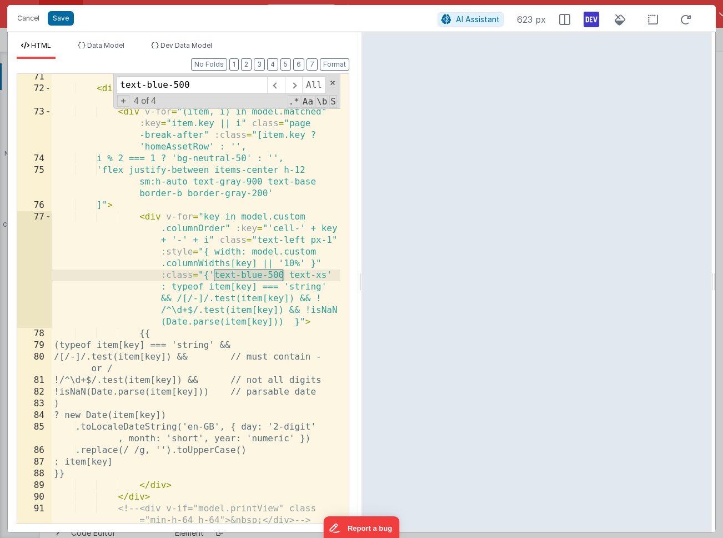
scroll to position [1718, 0]
type input "text-blue-500"
click at [255, 278] on div "< div id = "reportMain" class = "divide-y divide -gray-300 flex-1 overflow-y-au…" at bounding box center [196, 307] width 289 height 473
drag, startPoint x: 289, startPoint y: 274, endPoint x: 215, endPoint y: 271, distance: 74.5
click at [215, 271] on div "< div id = "reportMain" class = "divide-y divide -gray-300 flex-1 overflow-y-au…" at bounding box center [196, 307] width 289 height 473
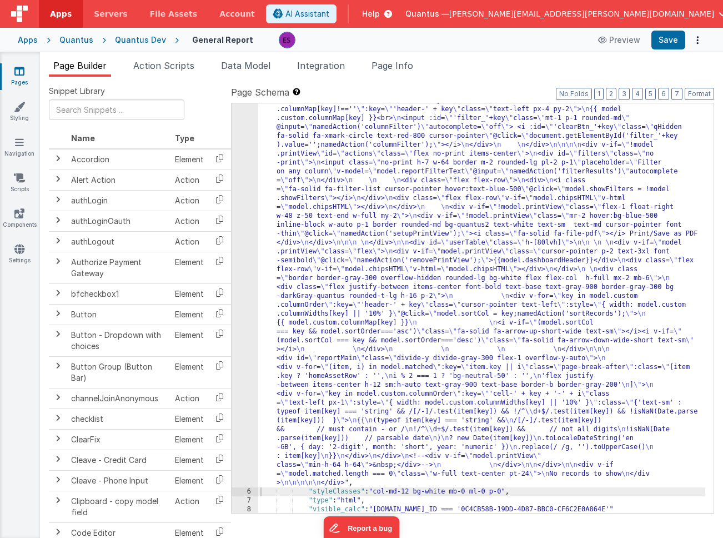
click at [283, 294] on div ""html" : " \n <!-- filters pane --> \n <div v-if= \" !model.printView && model.…" at bounding box center [481, 438] width 447 height 933
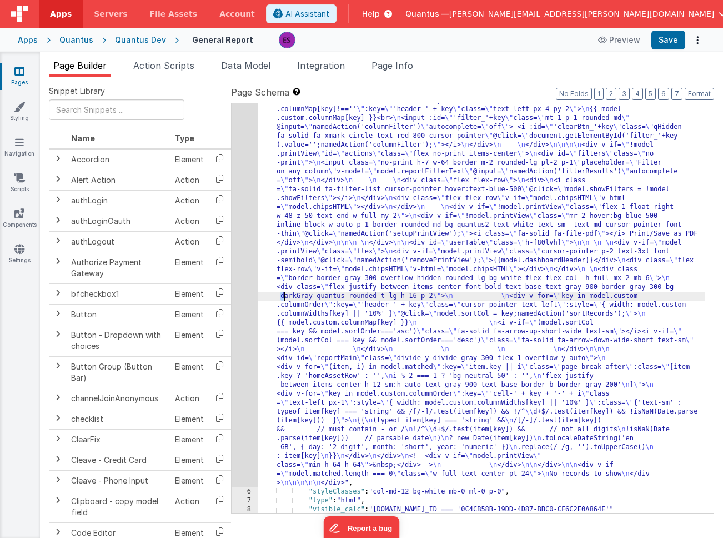
click at [245, 303] on div "5" at bounding box center [245, 229] width 27 height 515
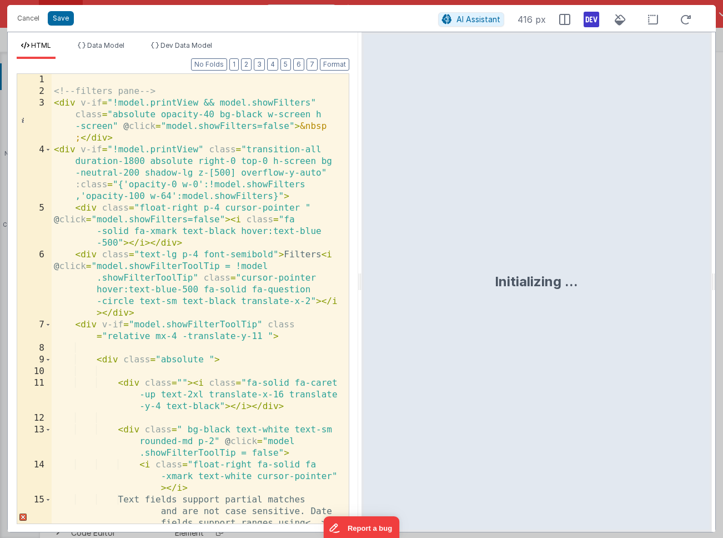
click at [245, 303] on div "<!-- filters pane --> < div v-if = "!model.printView && model.showFilters" clas…" at bounding box center [196, 328] width 289 height 508
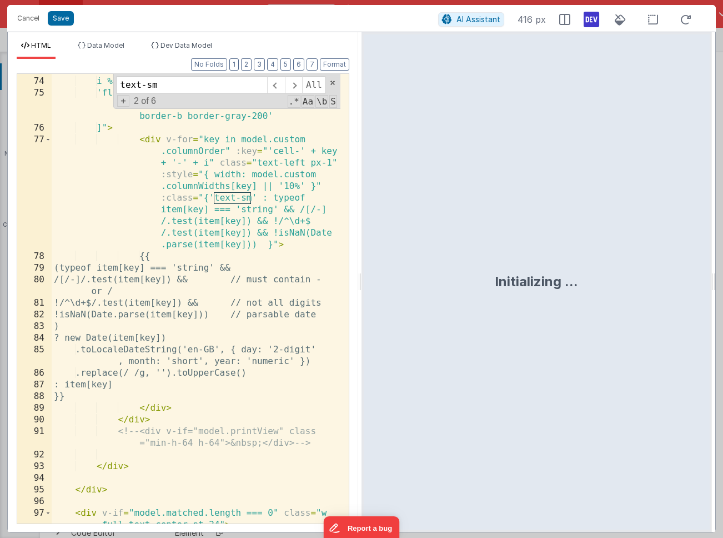
scroll to position [1794, 0]
type input "text-sm"
click at [238, 230] on div "< div v-for = "(item, i) in model.matched" :key = "item.key || i" class = "page…" at bounding box center [196, 288] width 289 height 519
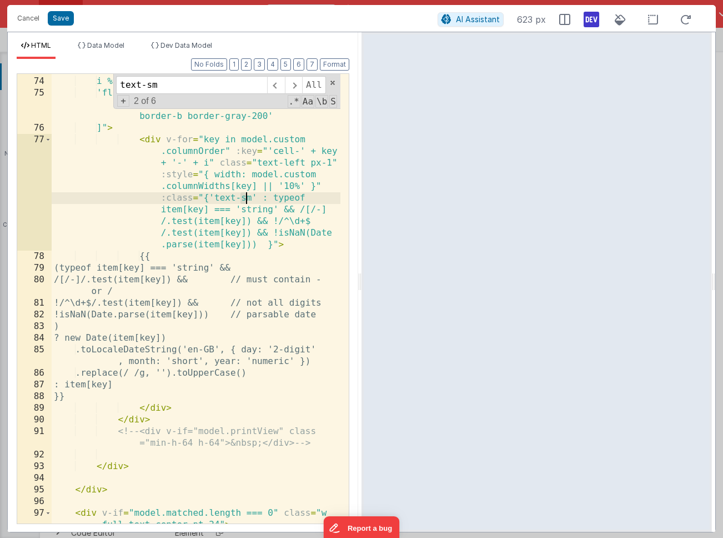
drag, startPoint x: 242, startPoint y: 199, endPoint x: 248, endPoint y: 199, distance: 6.1
click at [248, 199] on div "< div v-for = "(item, i) in model.matched" :key = "item.key || i" class = "page…" at bounding box center [196, 288] width 289 height 519
drag, startPoint x: 250, startPoint y: 198, endPoint x: 244, endPoint y: 228, distance: 30.2
click at [250, 200] on div "< div v-for = "(item, i) in model.matched" :key = "item.key || i" class = "page…" at bounding box center [196, 288] width 289 height 519
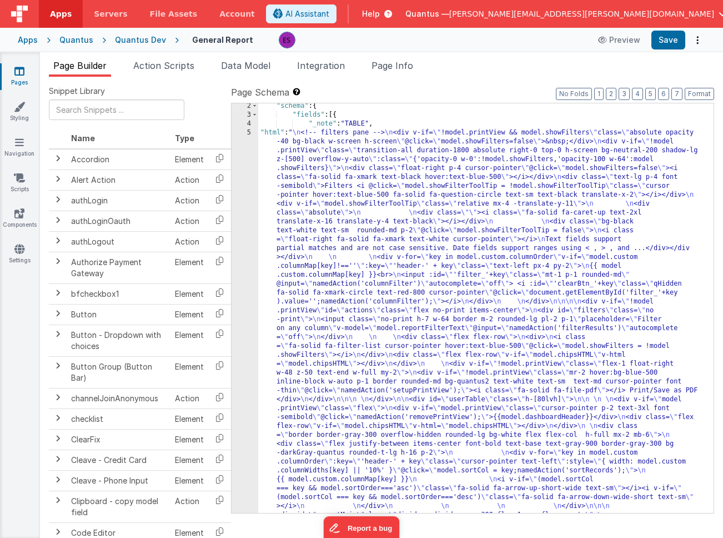
scroll to position [0, 0]
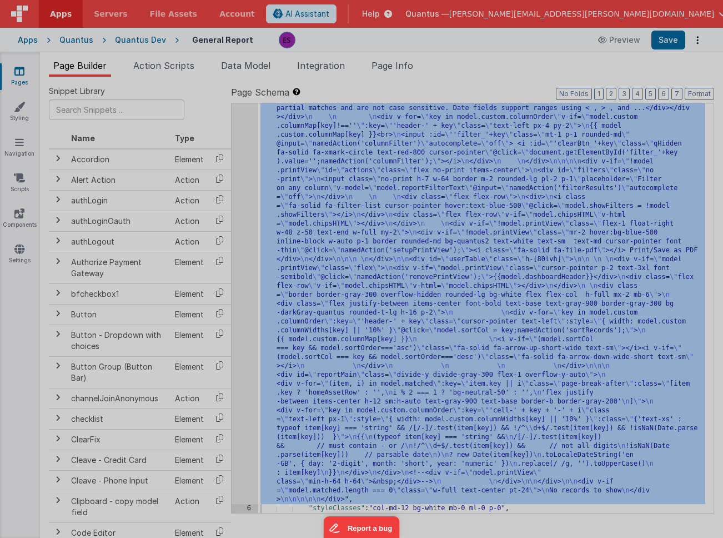
scroll to position [150, 0]
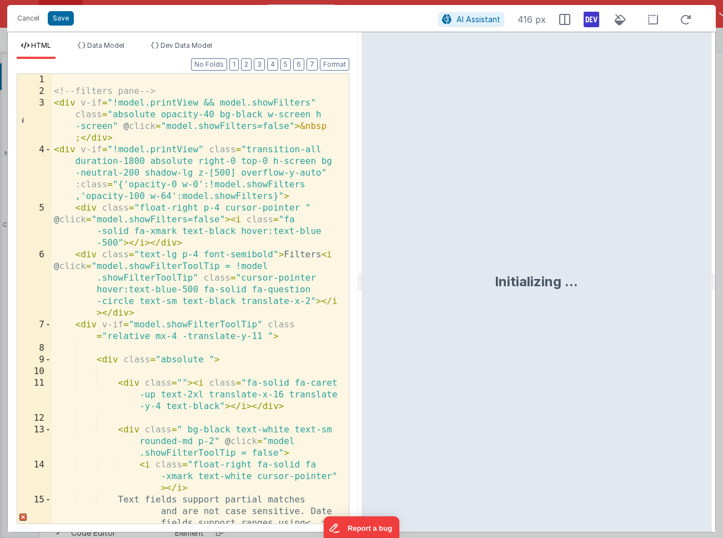
click at [242, 263] on div "<!-- filters pane --> < div v-if = "!model.printView && model.showFilters" clas…" at bounding box center [196, 328] width 289 height 508
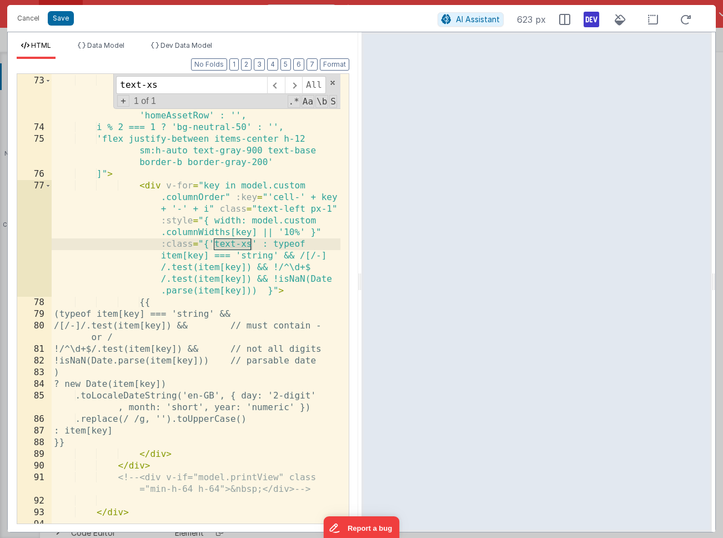
scroll to position [1748, 0]
type input "text-xs"
click at [175, 266] on div "< div id = "reportMain" class = "divide-y divide -gray-300 flex-1 overflow-y-au…" at bounding box center [196, 294] width 289 height 484
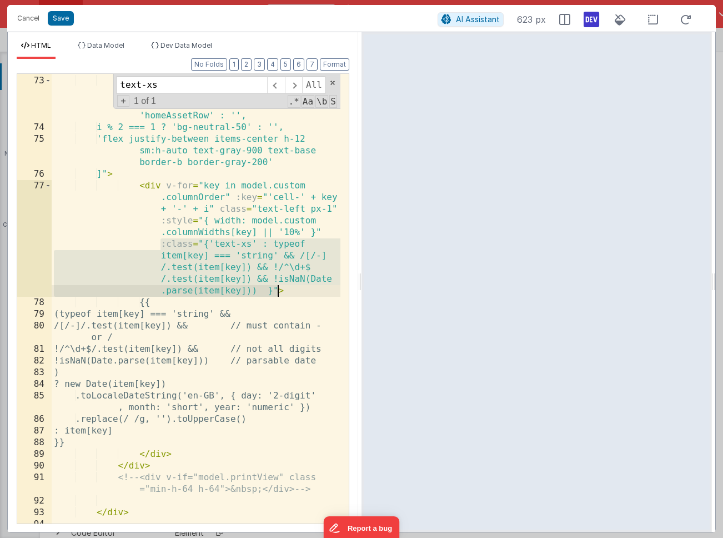
drag, startPoint x: 160, startPoint y: 245, endPoint x: 275, endPoint y: 287, distance: 122.3
click at [275, 287] on div "< div id = "reportMain" class = "divide-y divide -gray-300 flex-1 overflow-y-au…" at bounding box center [196, 294] width 289 height 484
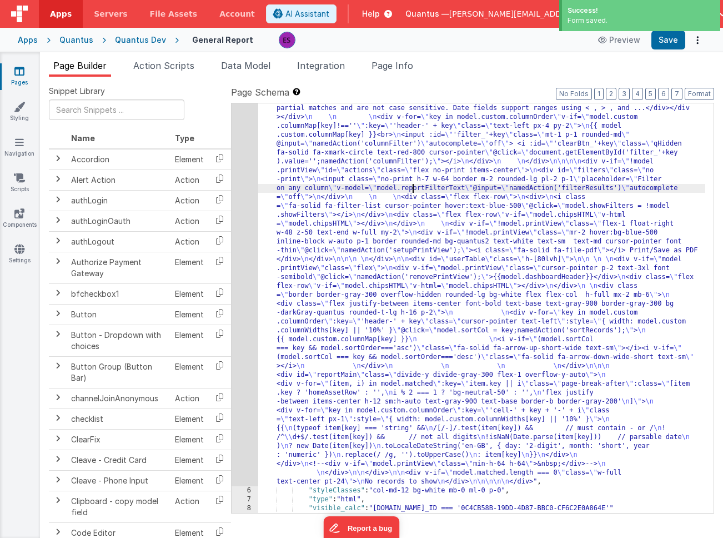
click at [414, 185] on div ""html" : " \n <!-- filters pane --> \n <div v-if= \" !model.printView && model.…" at bounding box center [481, 446] width 447 height 916
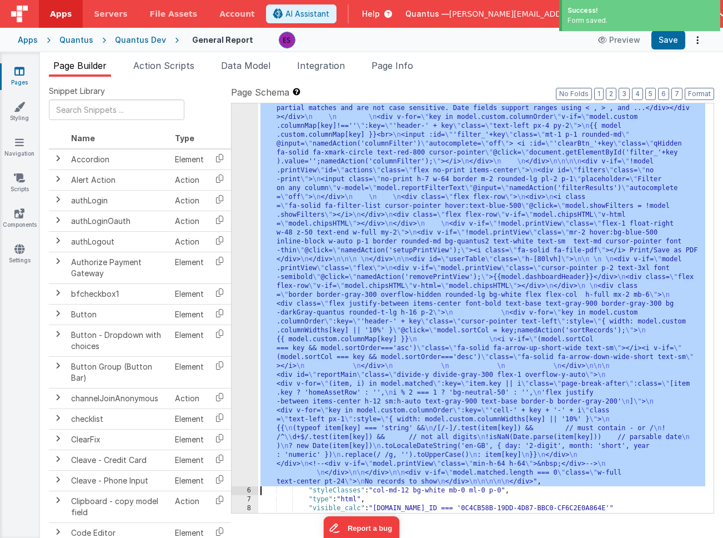
click at [249, 264] on div "5" at bounding box center [245, 237] width 27 height 498
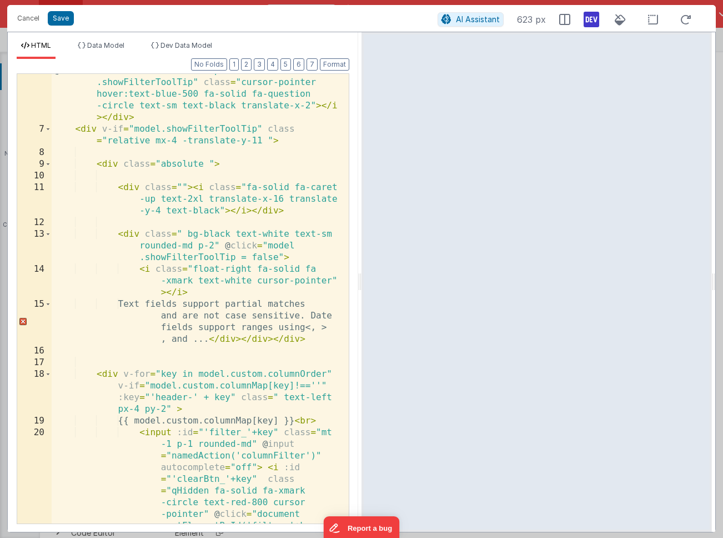
scroll to position [258, 0]
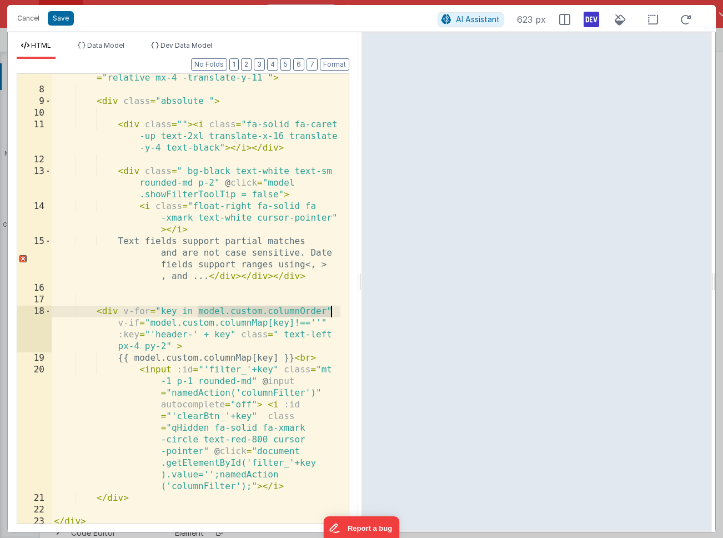
drag, startPoint x: 198, startPoint y: 309, endPoint x: 329, endPoint y: 311, distance: 131.1
click at [329, 311] on div "< div v-if = "model.showFilterToolTip" class = "relative mx-4 -translate-y-11 "…" at bounding box center [196, 303] width 289 height 484
click at [318, 318] on div "< div v-if = "model.showFilterToolTip" class = "relative mx-4 -translate-y-11 "…" at bounding box center [196, 303] width 289 height 484
drag, startPoint x: 326, startPoint y: 310, endPoint x: 198, endPoint y: 309, distance: 128.3
click at [198, 309] on div "< div v-if = "model.showFilterToolTip" class = "relative mx-4 -translate-y-11 "…" at bounding box center [196, 303] width 289 height 484
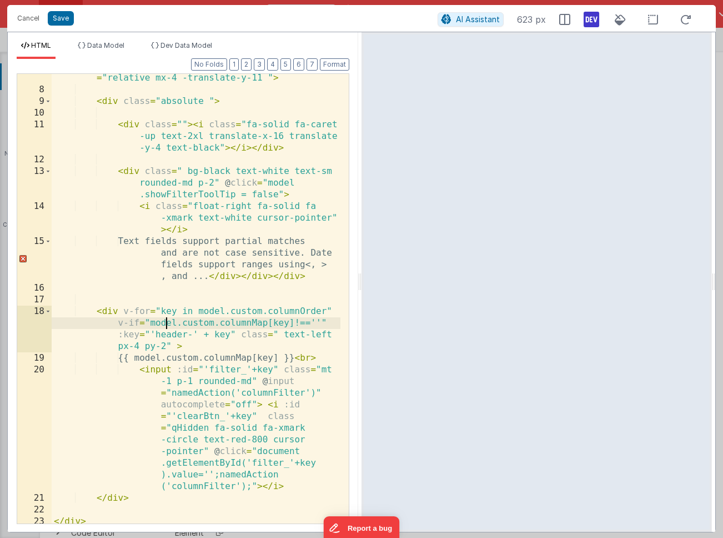
click at [167, 322] on div "< div v-if = "model.showFilterToolTip" class = "relative mx-4 -translate-y-11 "…" at bounding box center [196, 303] width 289 height 484
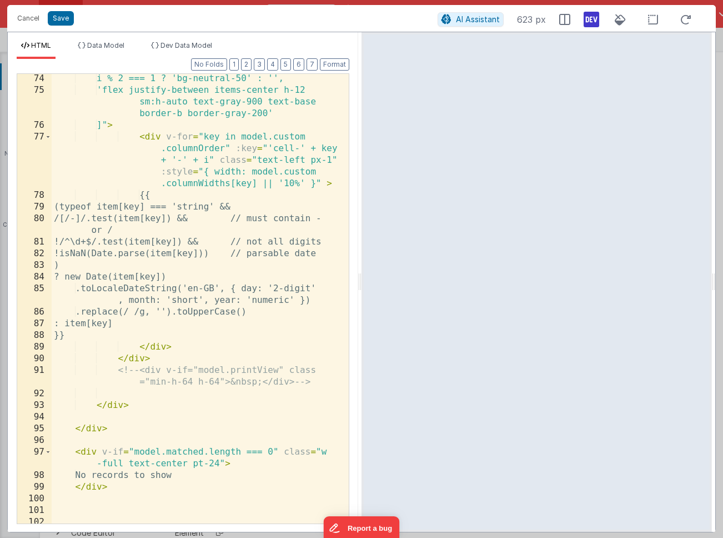
scroll to position [1797, 0]
click at [324, 181] on div "i % 2 === 1 ? 'bg-neutral-50' : '', 'flex justify-between items-center h-12 sm:…" at bounding box center [196, 309] width 289 height 473
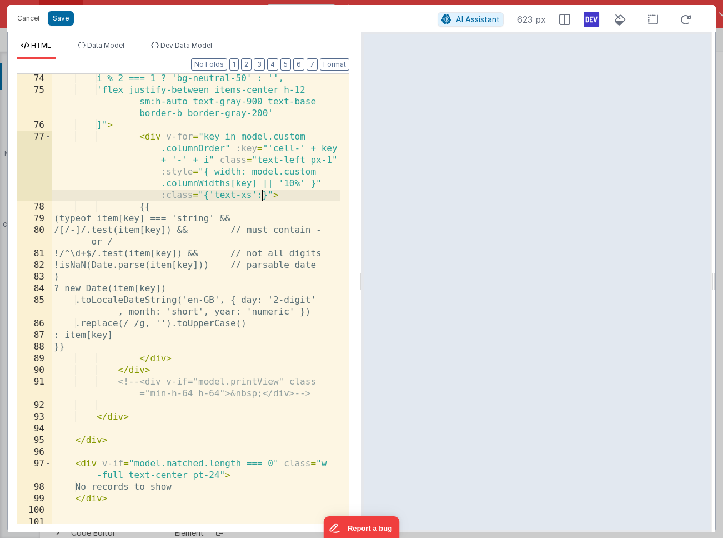
paste textarea
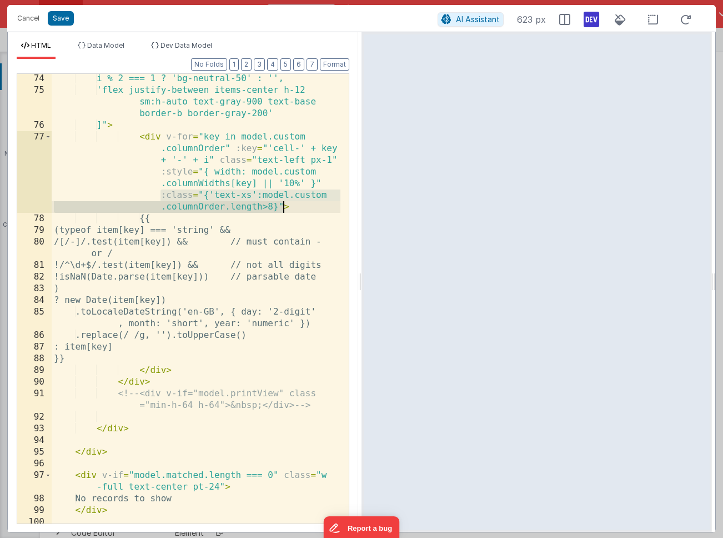
drag, startPoint x: 160, startPoint y: 197, endPoint x: 281, endPoint y: 205, distance: 120.8
click at [281, 205] on div "i % 2 === 1 ? 'bg-neutral-50' : '', 'flex justify-between items-center h-12 sm:…" at bounding box center [196, 309] width 289 height 473
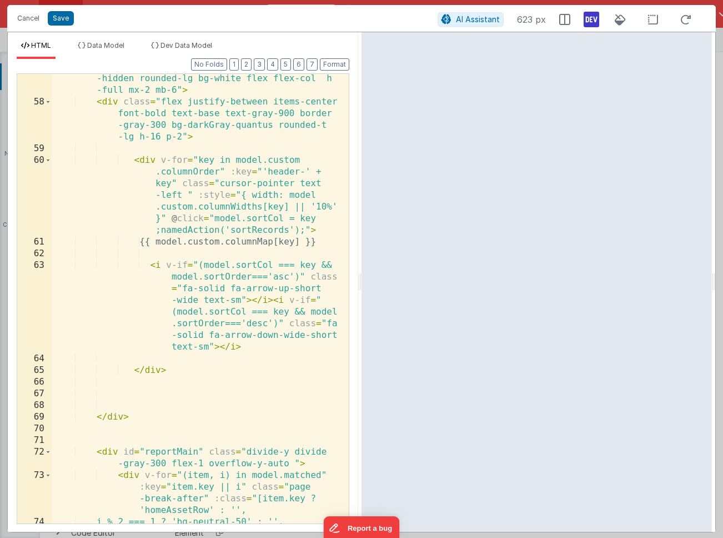
scroll to position [1352, 0]
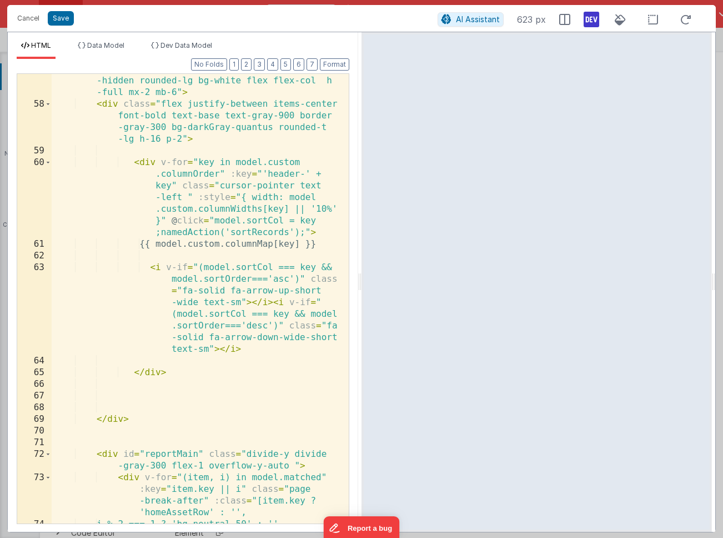
click at [193, 196] on div "< div class = "border border-gray-300 overflow -hidden rounded-lg bg-white flex…" at bounding box center [196, 311] width 289 height 496
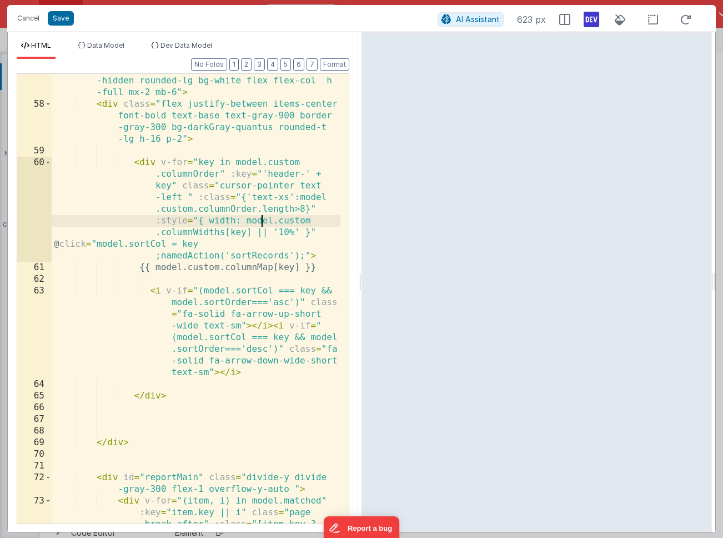
click at [262, 217] on div "< div class = "border border-gray-300 overflow -hidden rounded-lg bg-white flex…" at bounding box center [196, 328] width 289 height 531
